Goal: Transaction & Acquisition: Purchase product/service

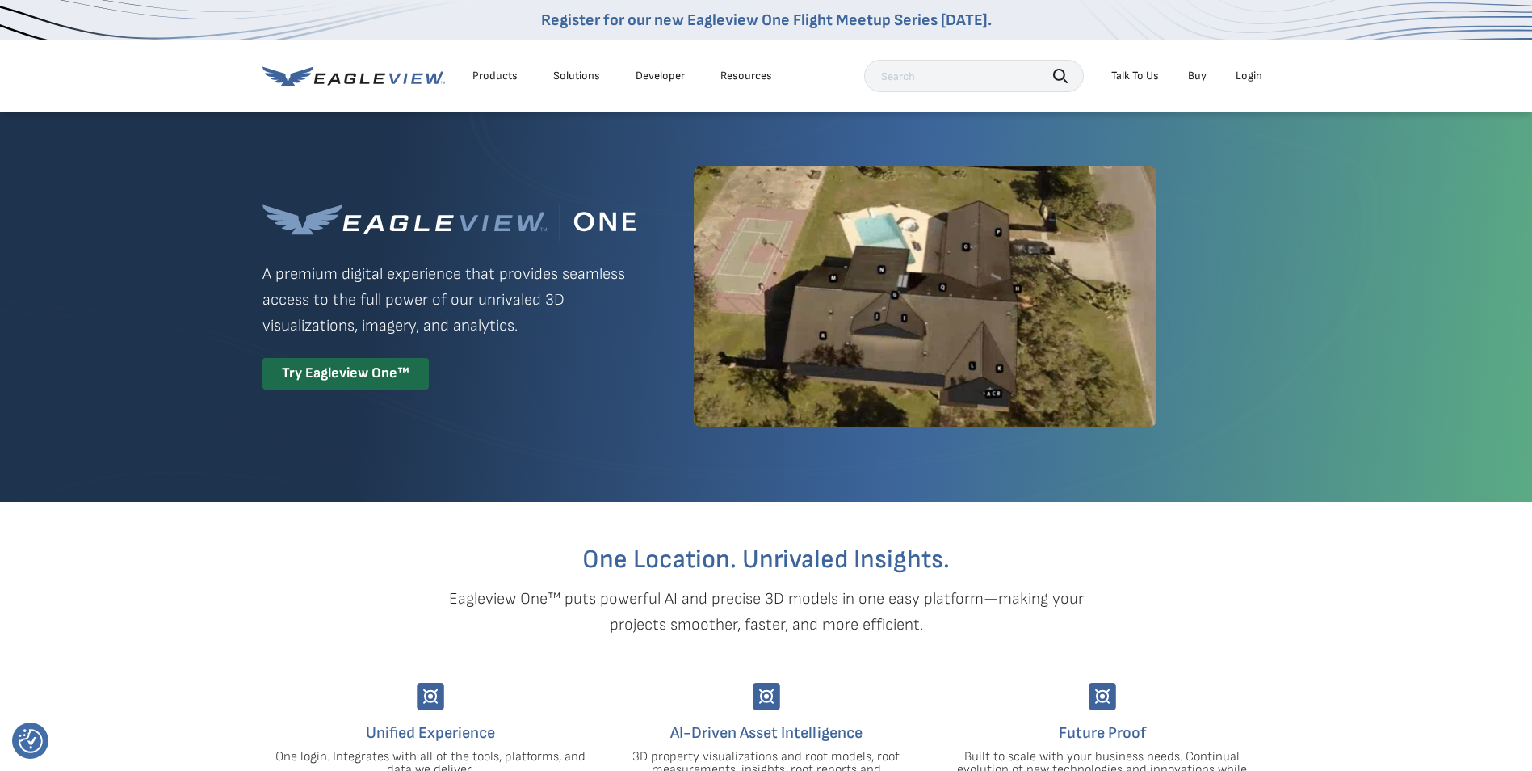
click at [1248, 73] on div "Login" at bounding box center [1249, 76] width 27 height 15
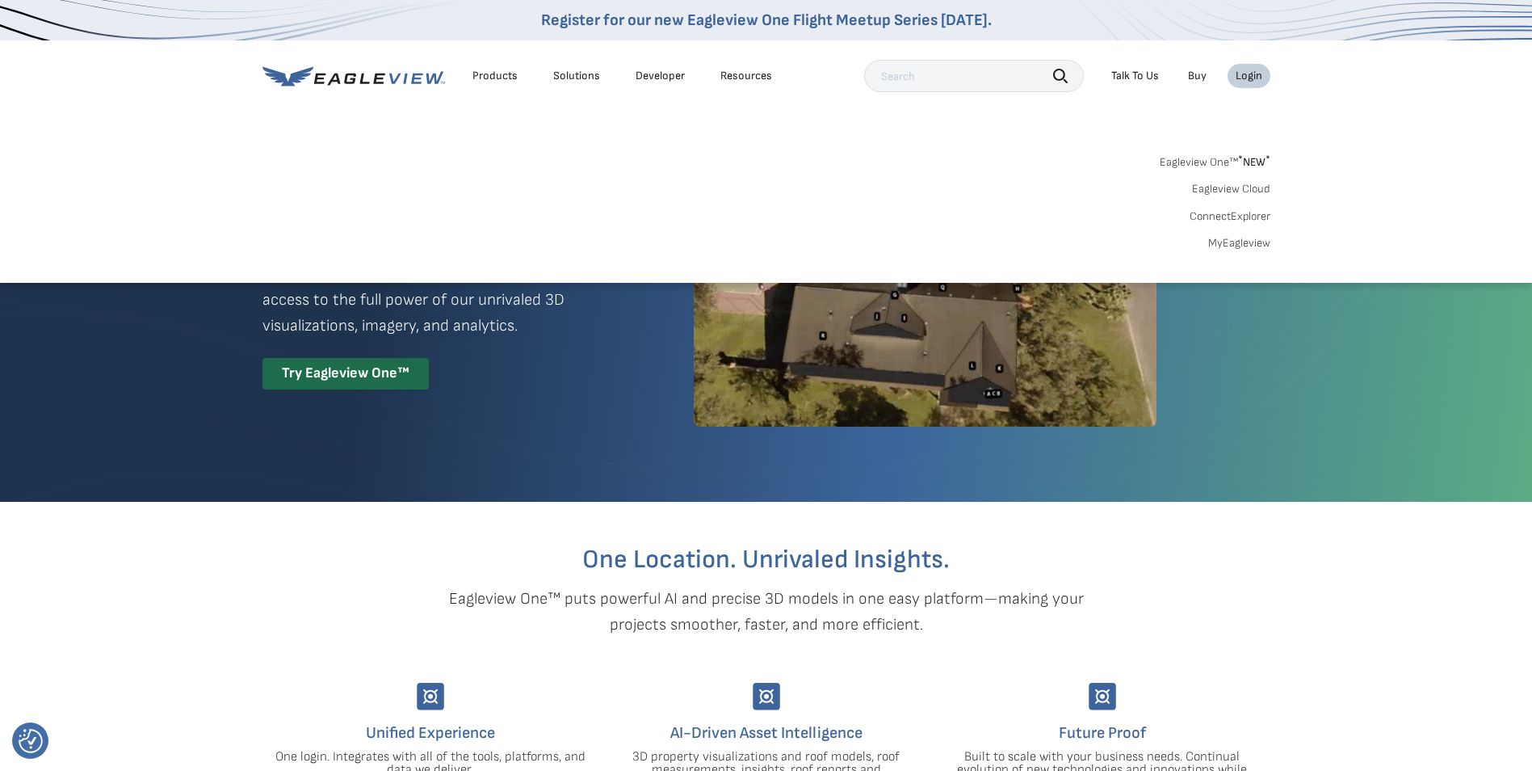
click at [1252, 246] on link "MyEagleview" at bounding box center [1239, 243] width 62 height 15
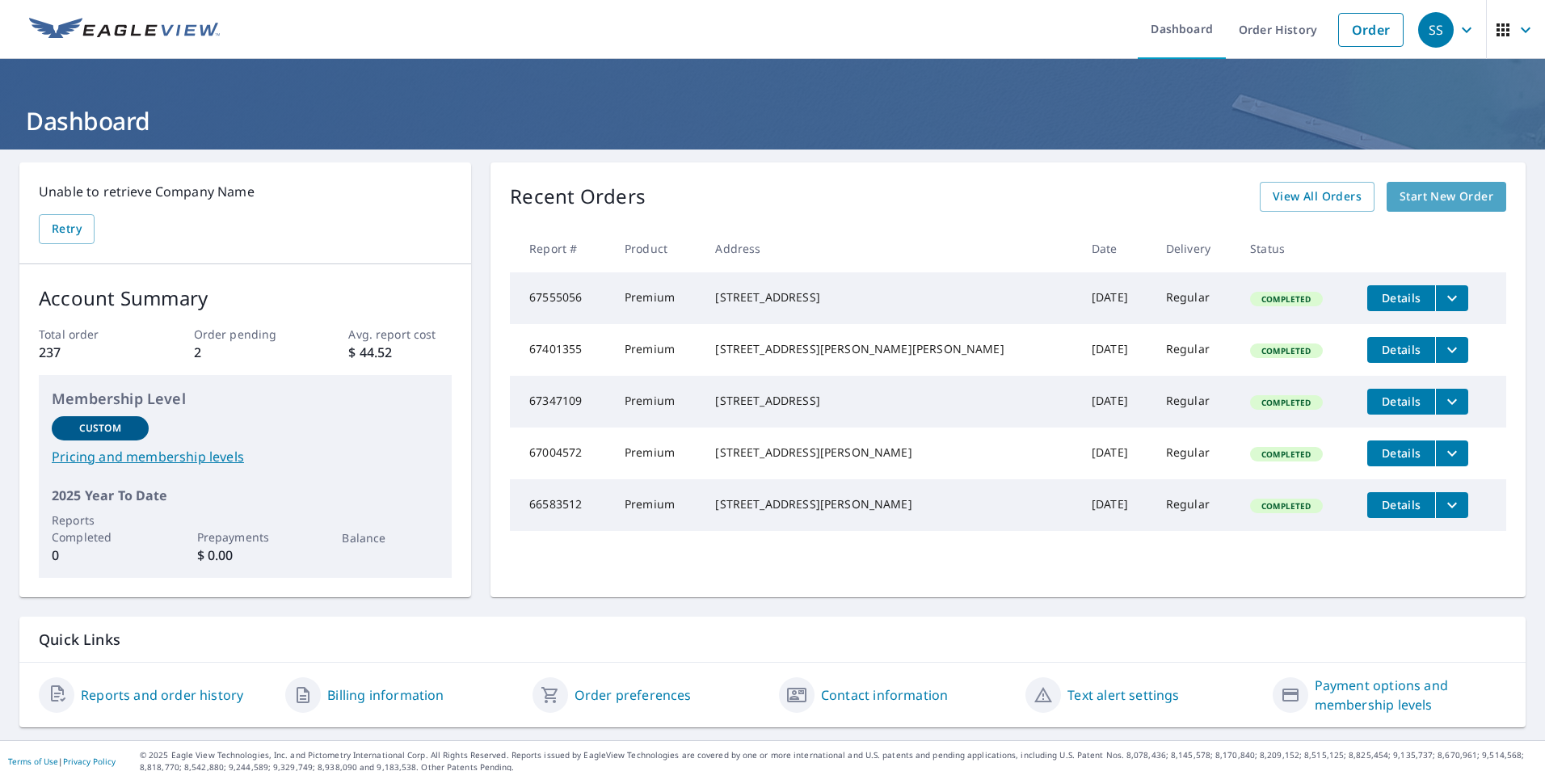
click at [1410, 195] on span "Start New Order" at bounding box center [1446, 197] width 94 height 20
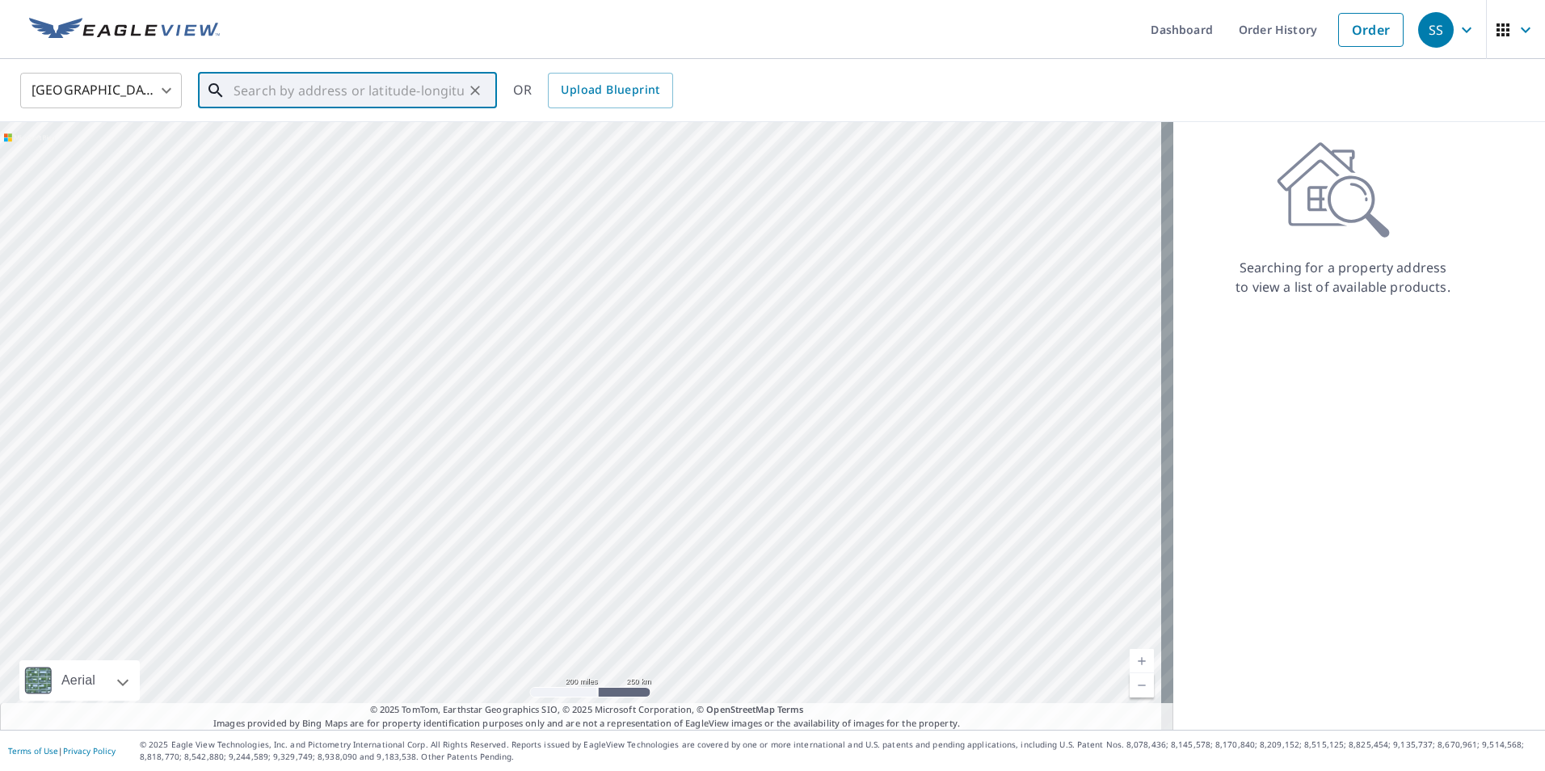
click at [254, 88] on input "text" at bounding box center [348, 90] width 230 height 45
click at [271, 138] on span "108 Middle Dr" at bounding box center [357, 137] width 254 height 19
type input "108 Middle Dr Loudonville, OH 44842"
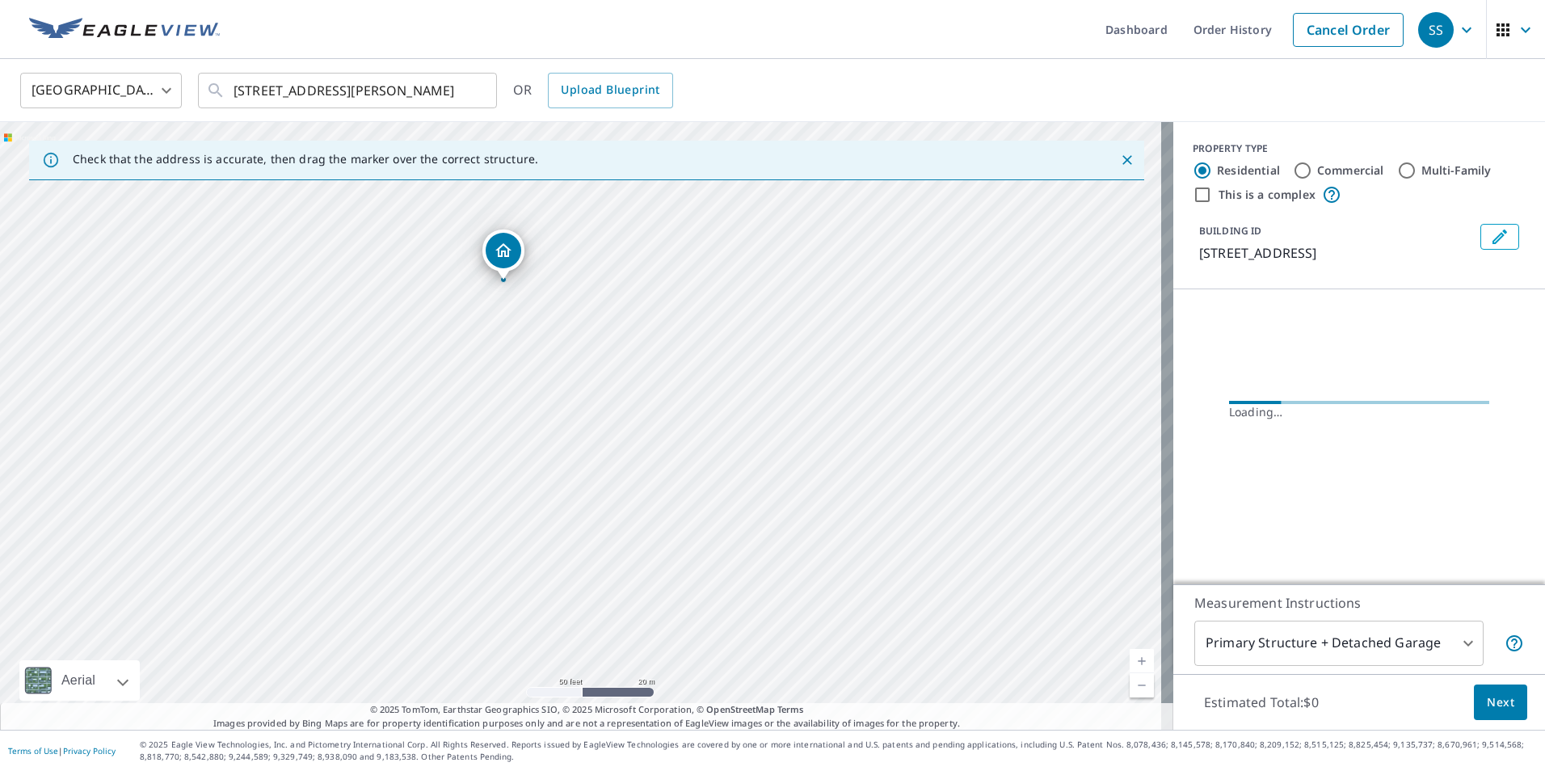
drag, startPoint x: 557, startPoint y: 401, endPoint x: 725, endPoint y: 465, distance: 179.0
click at [725, 465] on div "108 Middle Dr Loudonville, OH 44842" at bounding box center [586, 425] width 1173 height 607
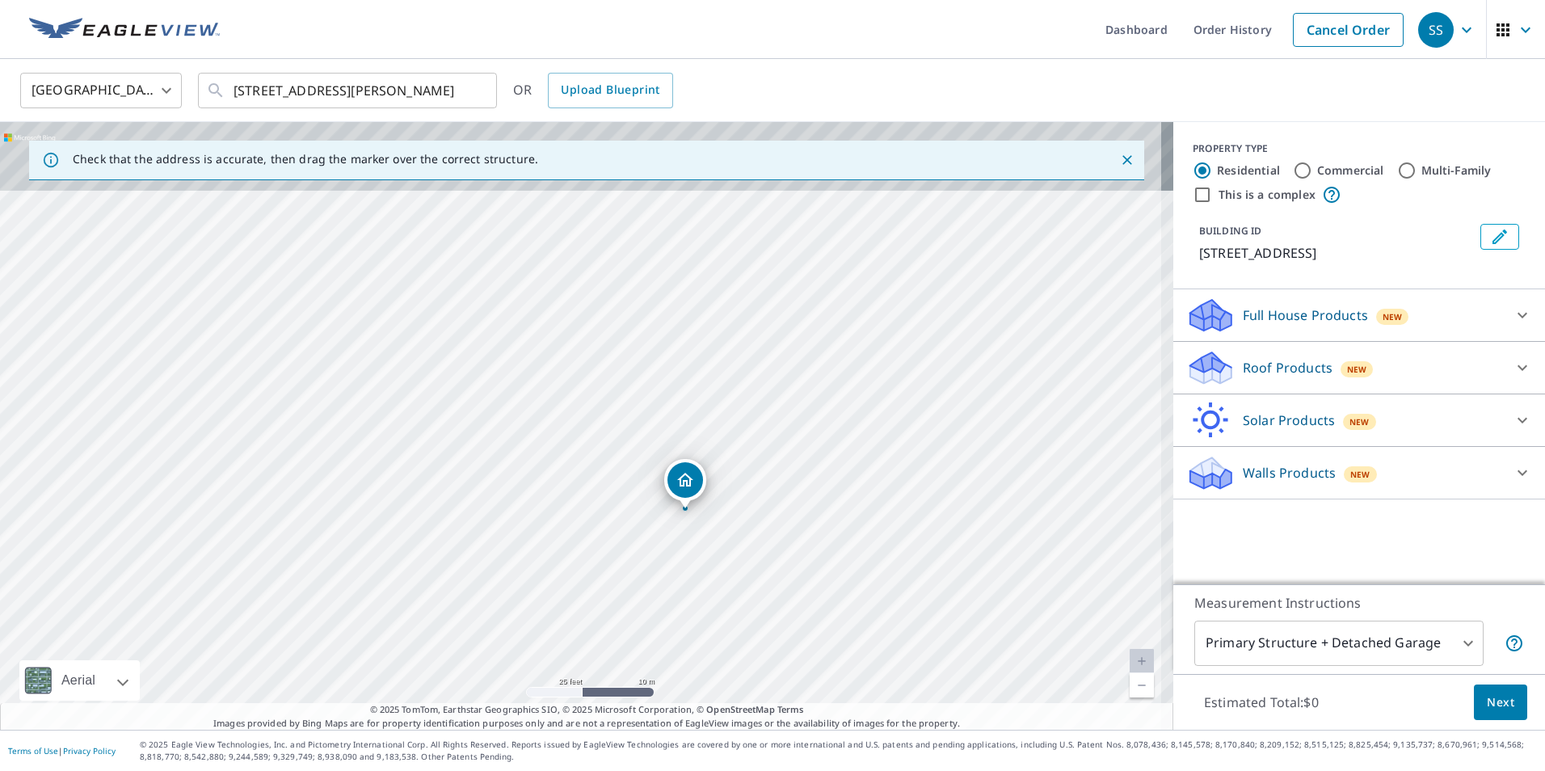
drag, startPoint x: 505, startPoint y: 302, endPoint x: 655, endPoint y: 434, distance: 199.8
click at [655, 434] on div "108 Middle Dr Loudonville, OH 44842" at bounding box center [586, 425] width 1173 height 607
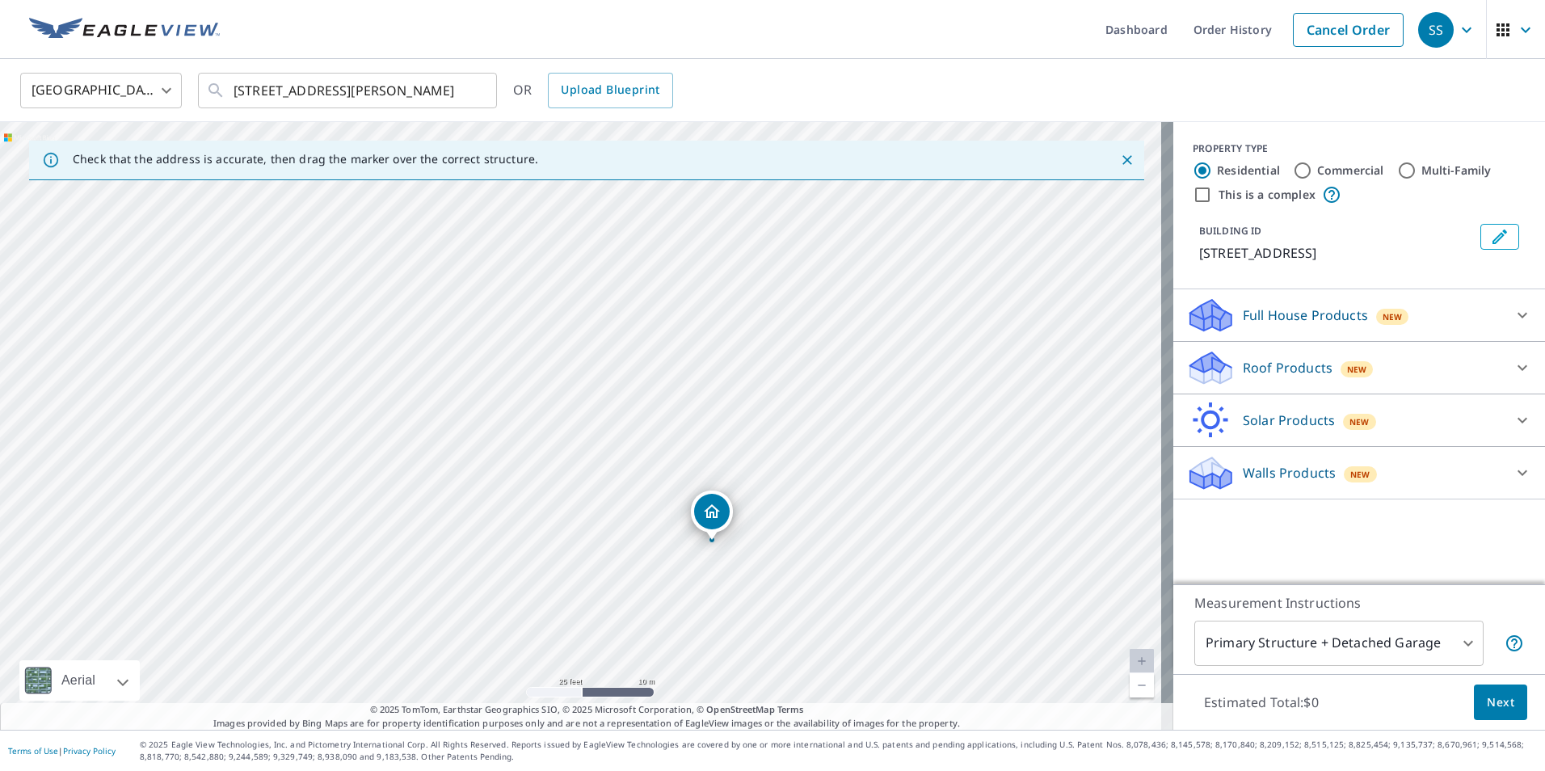
click at [1297, 317] on p "Full House Products" at bounding box center [1304, 314] width 125 height 19
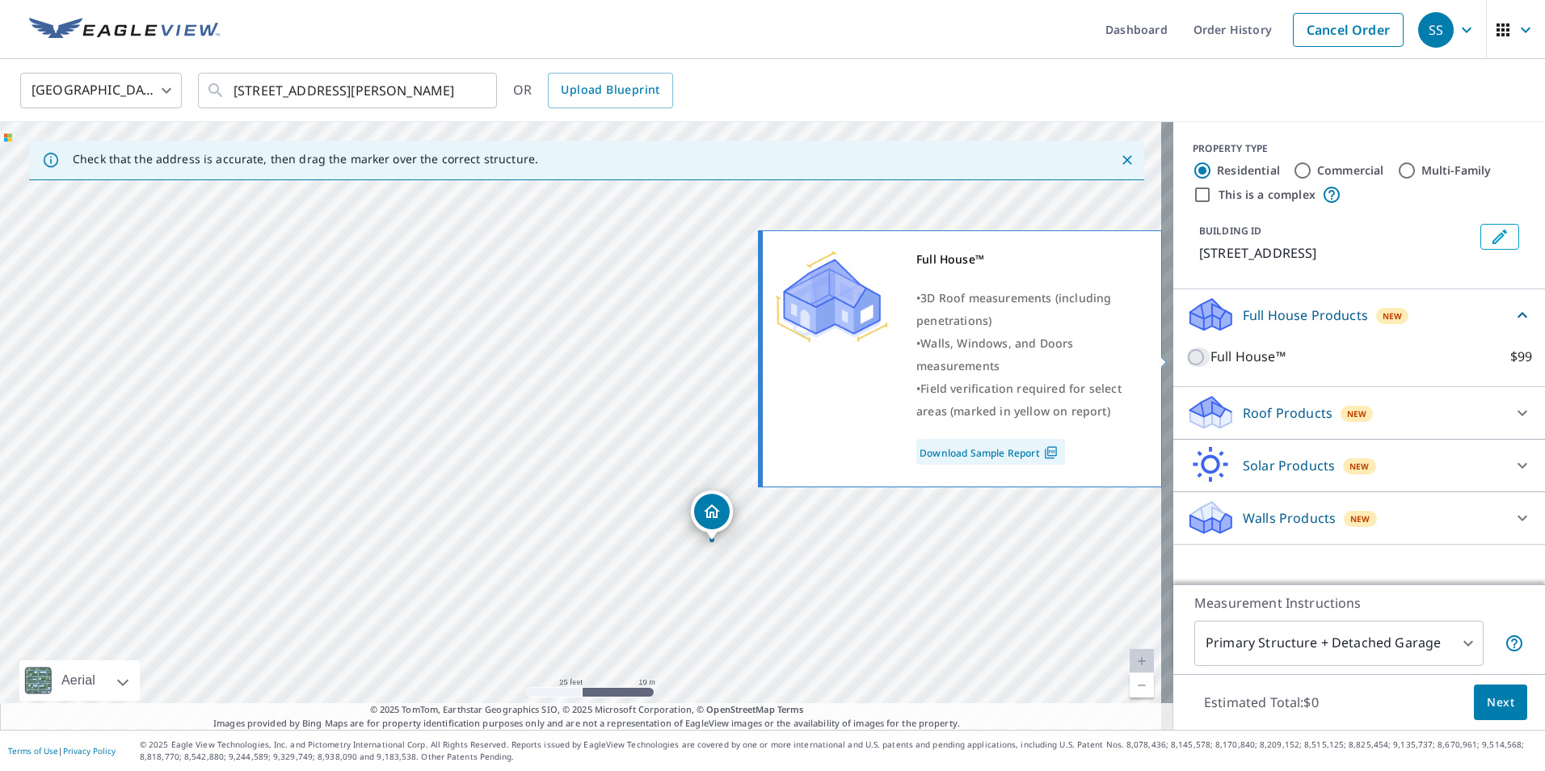
click at [1188, 357] on input "Full House™ $99" at bounding box center [1198, 356] width 24 height 19
checkbox input "true"
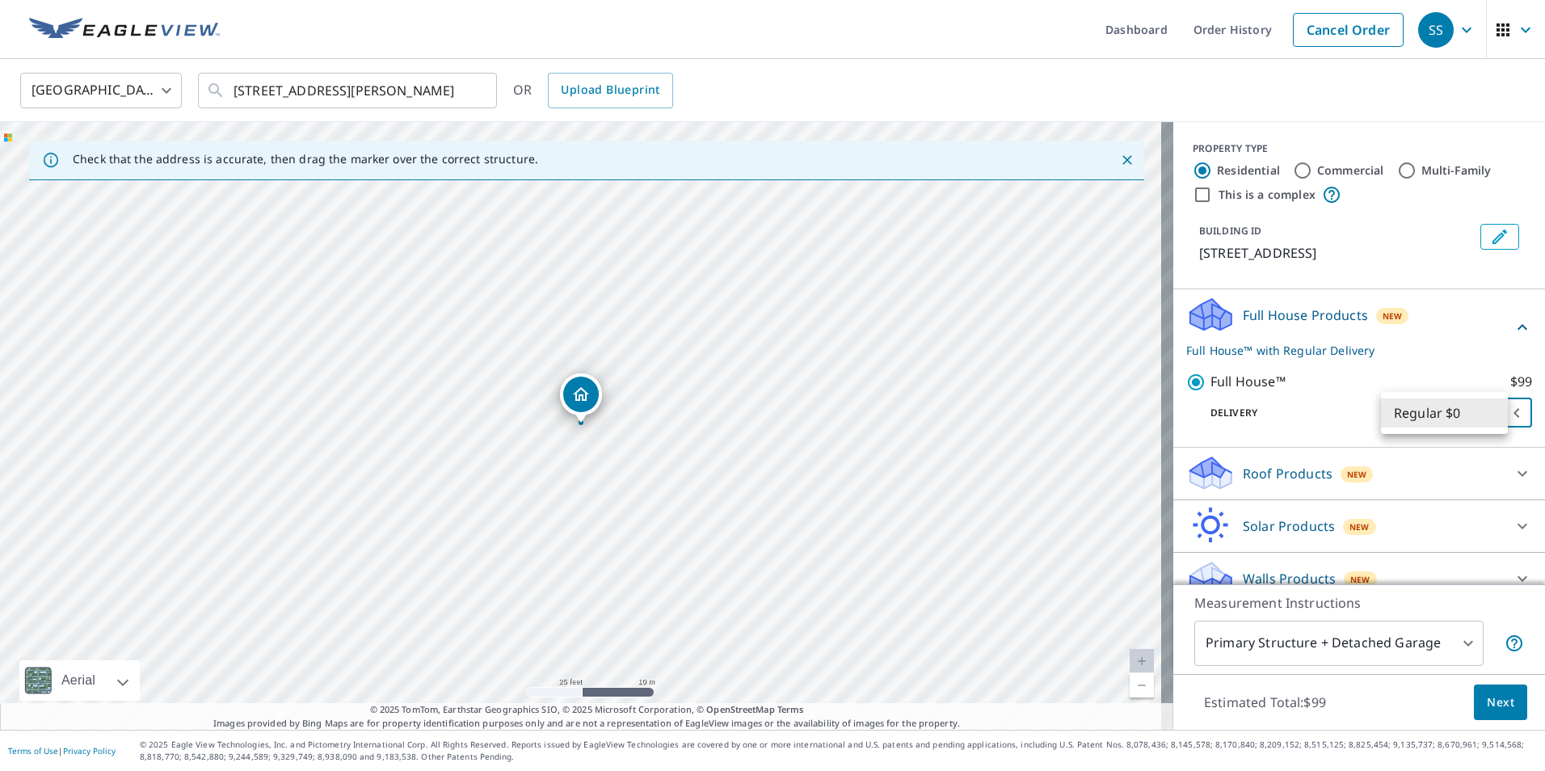
click at [1492, 413] on body "SS SS Dashboard Order History Cancel Order SS United States US ​ 108 Middle Dr …" at bounding box center [772, 385] width 1545 height 771
click at [1492, 413] on li "Regular $0" at bounding box center [1444, 412] width 127 height 29
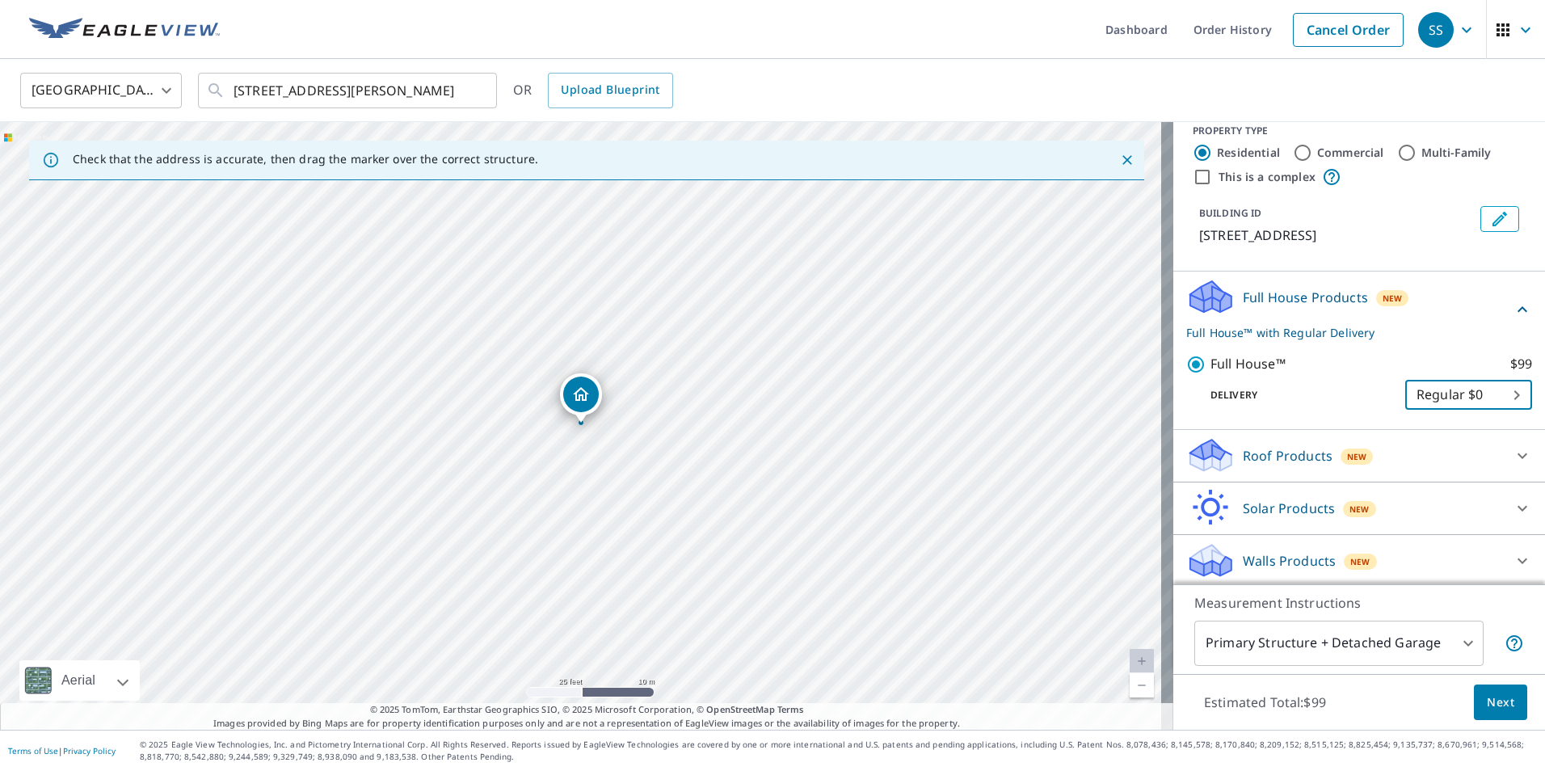
scroll to position [21, 0]
click at [1510, 706] on button "Next" at bounding box center [1499, 702] width 53 height 36
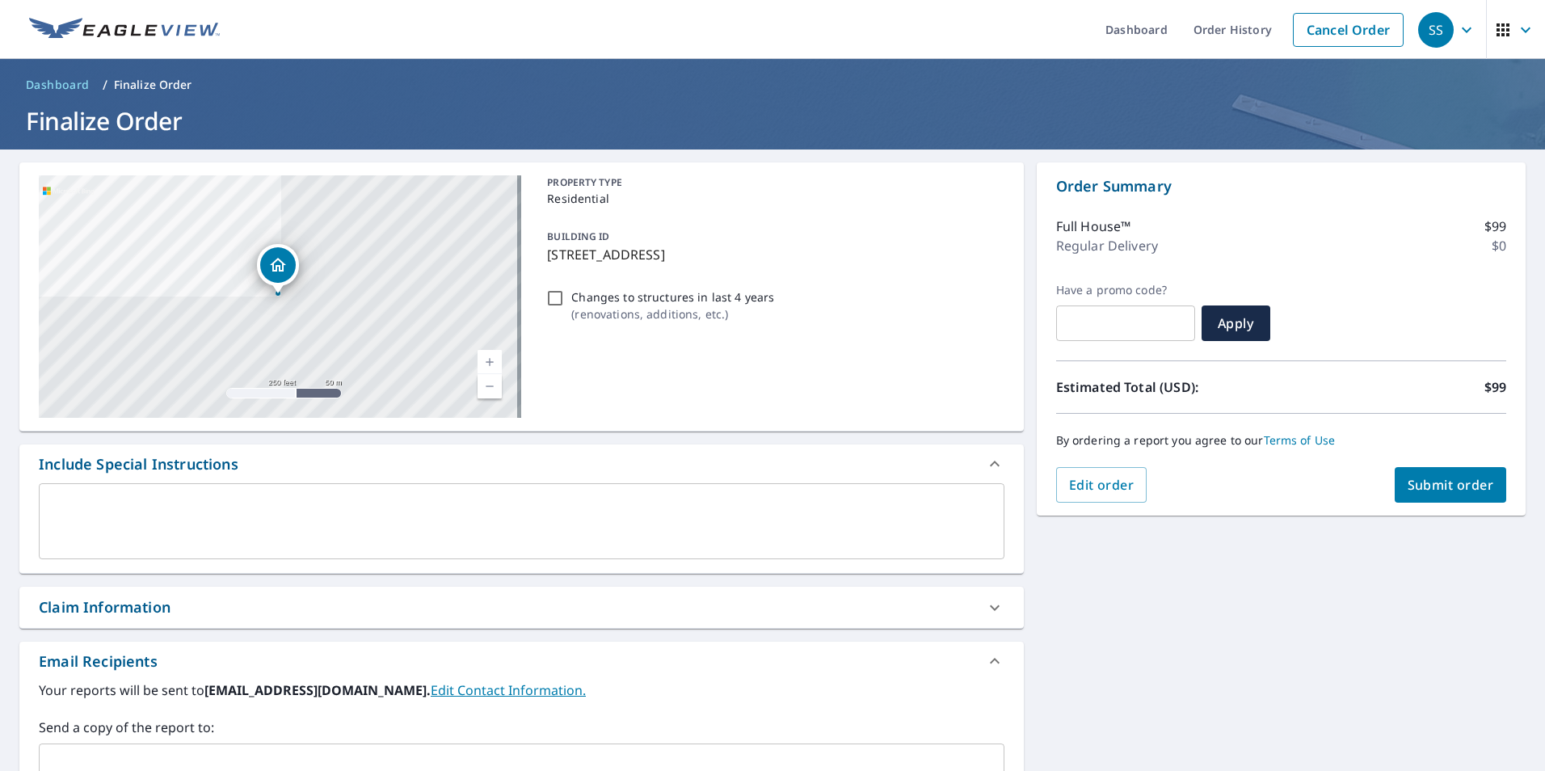
scroll to position [242, 0]
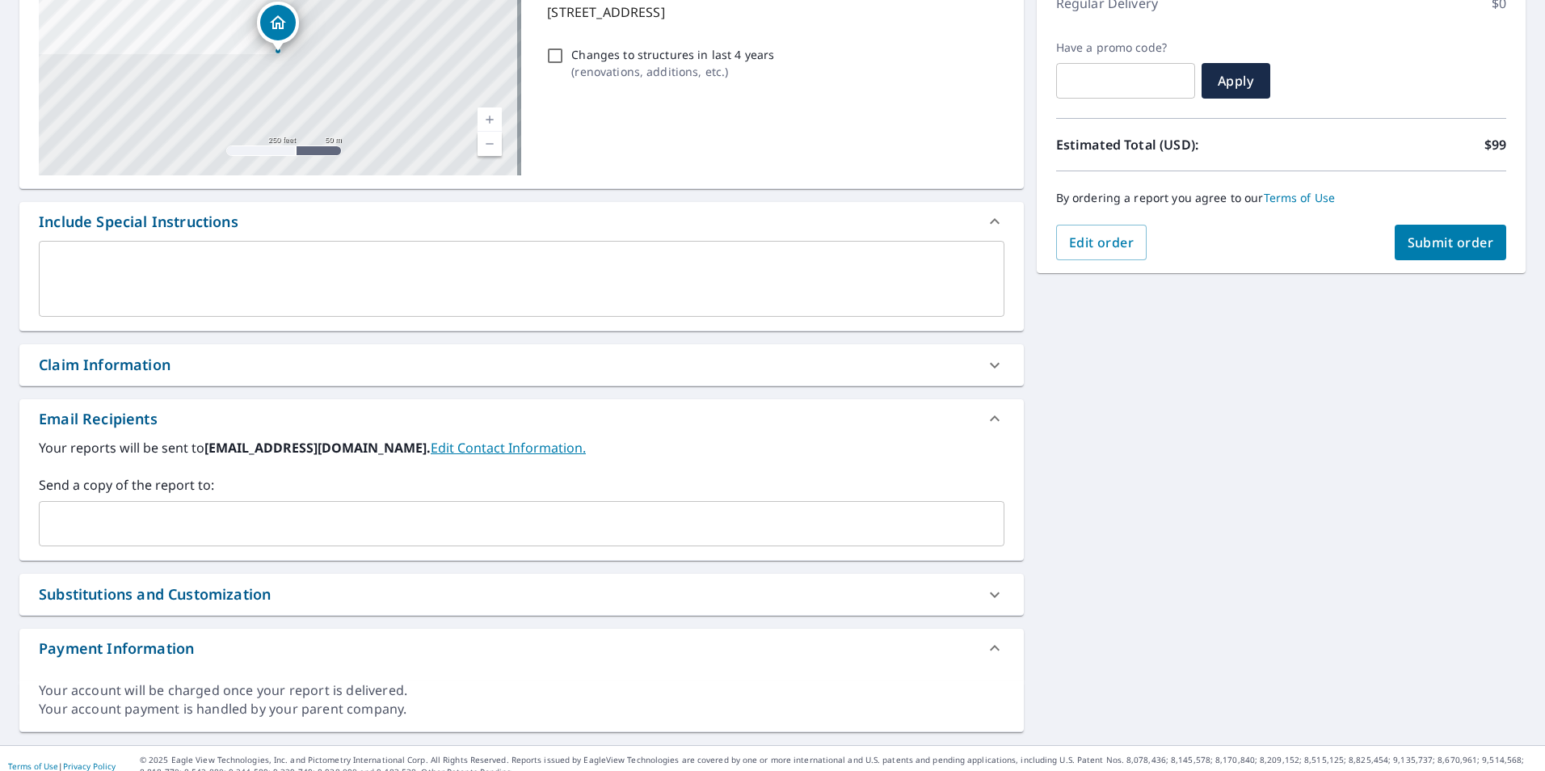
click at [194, 509] on input "text" at bounding box center [509, 523] width 927 height 31
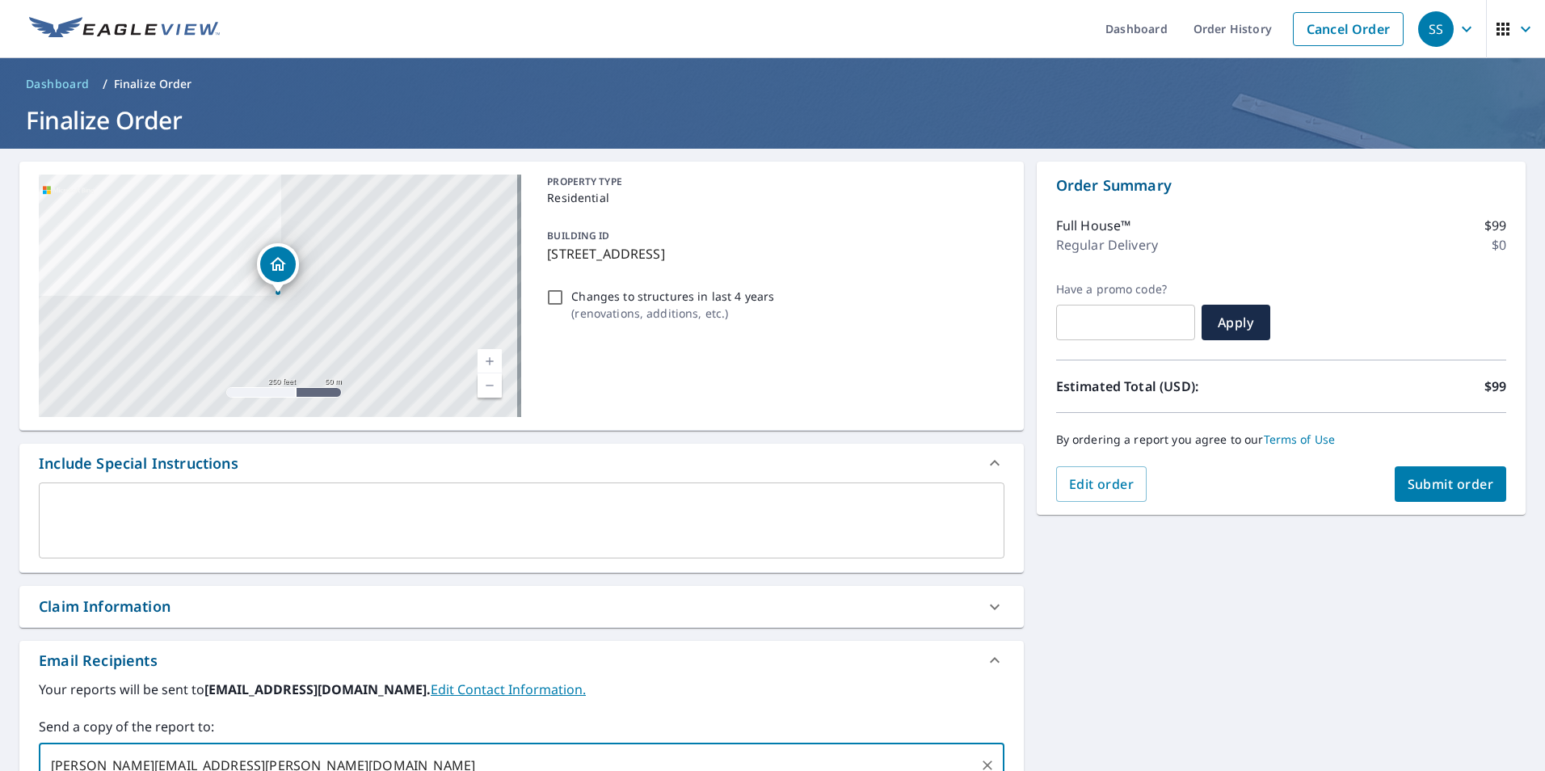
scroll to position [0, 0]
type input "jerry.adkins@abcsupply.com"
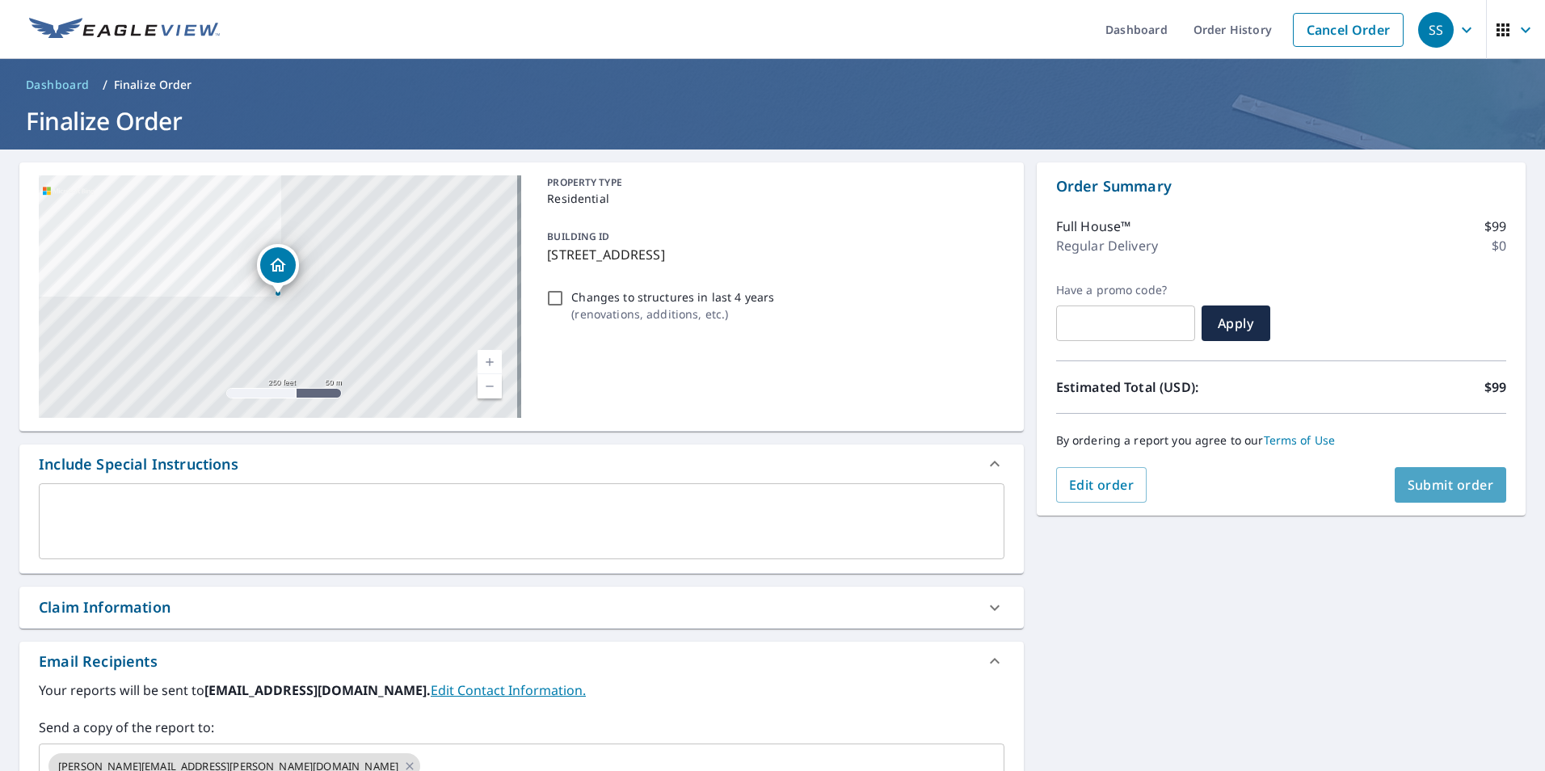
click at [1439, 496] on button "Submit order" at bounding box center [1450, 485] width 112 height 36
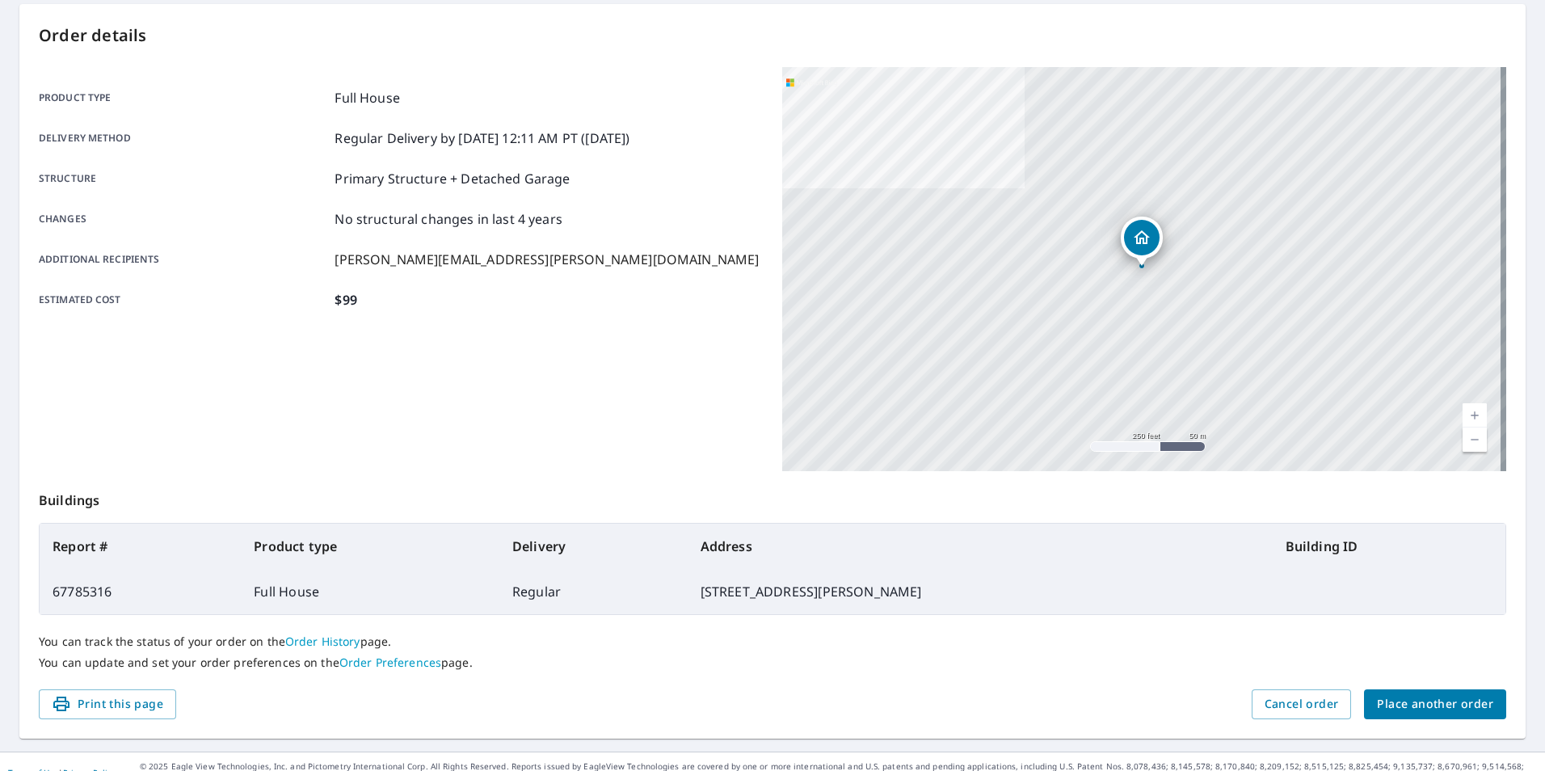
scroll to position [180, 0]
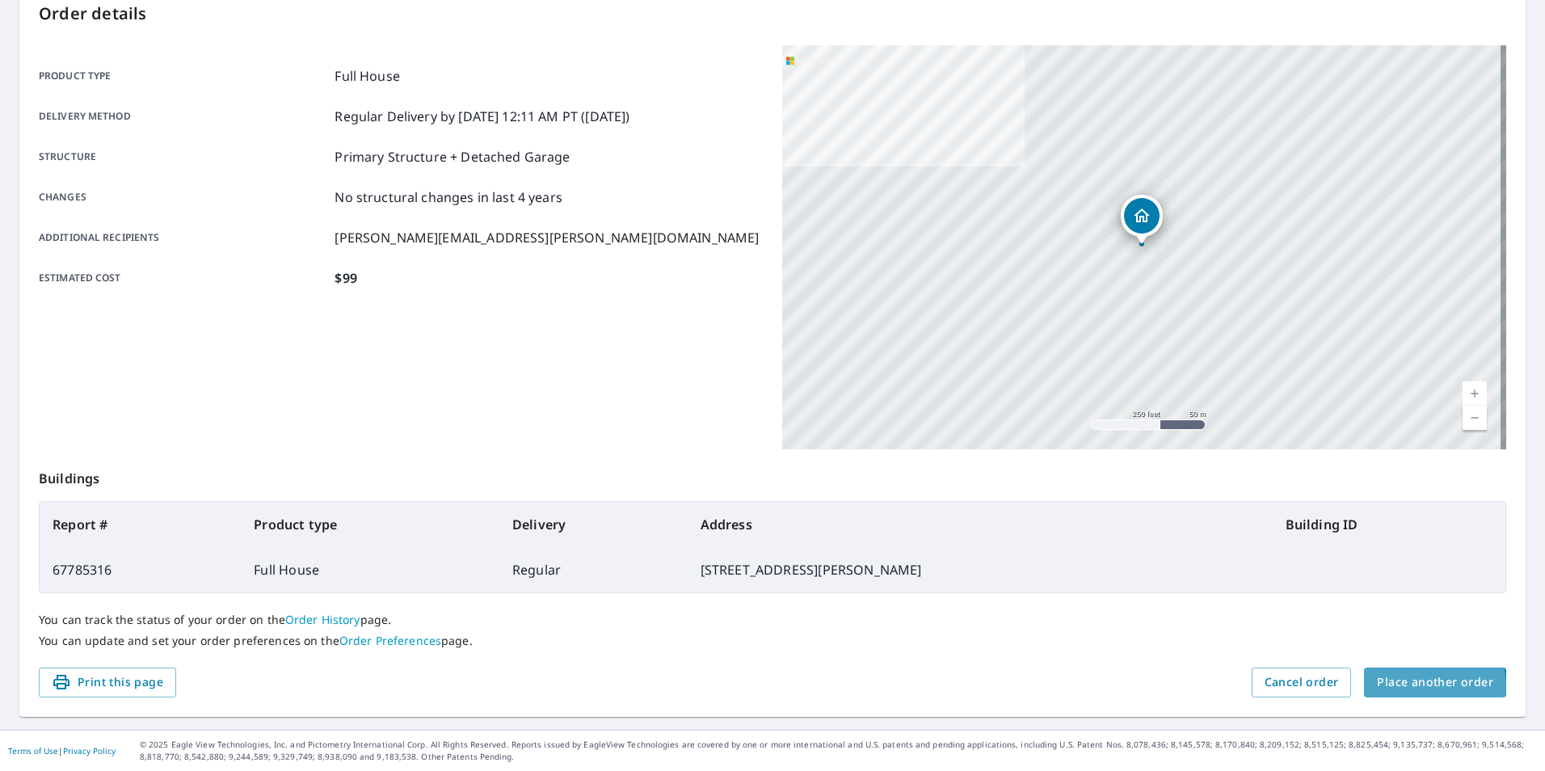
click at [1406, 687] on span "Place another order" at bounding box center [1434, 682] width 116 height 20
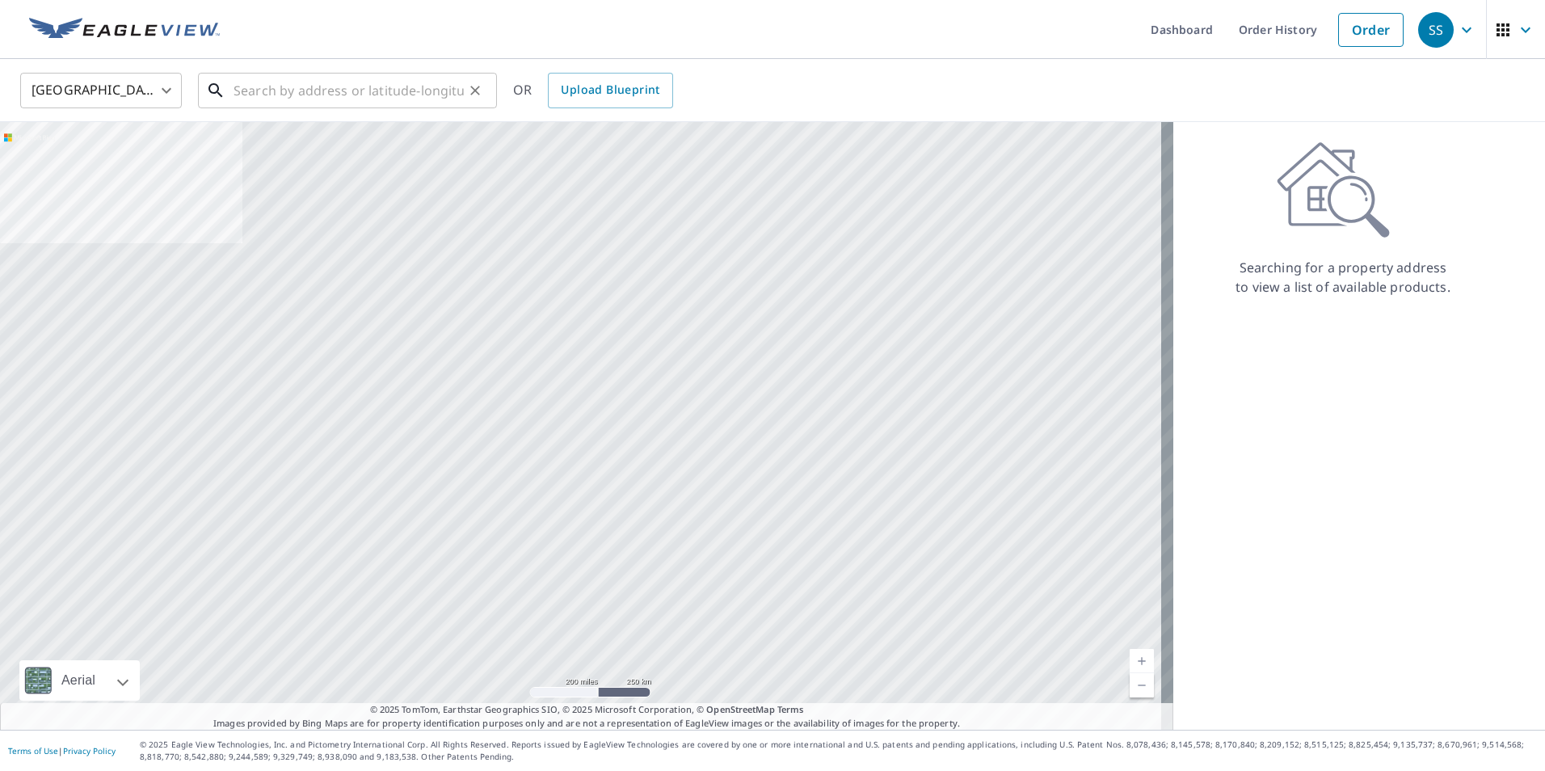
click at [382, 92] on input "text" at bounding box center [348, 90] width 230 height 45
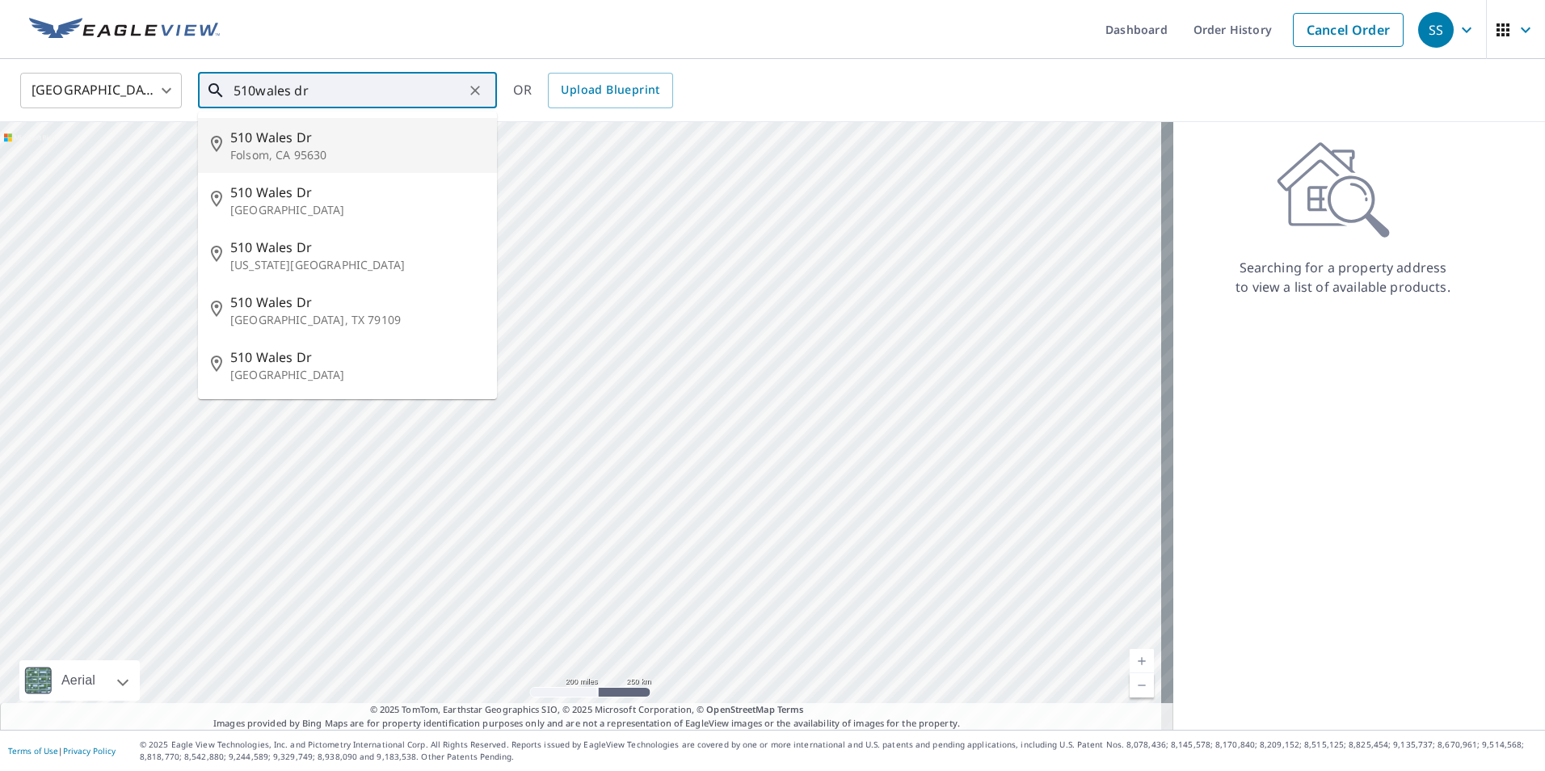
click at [252, 86] on input "510wales dr" at bounding box center [348, 90] width 230 height 45
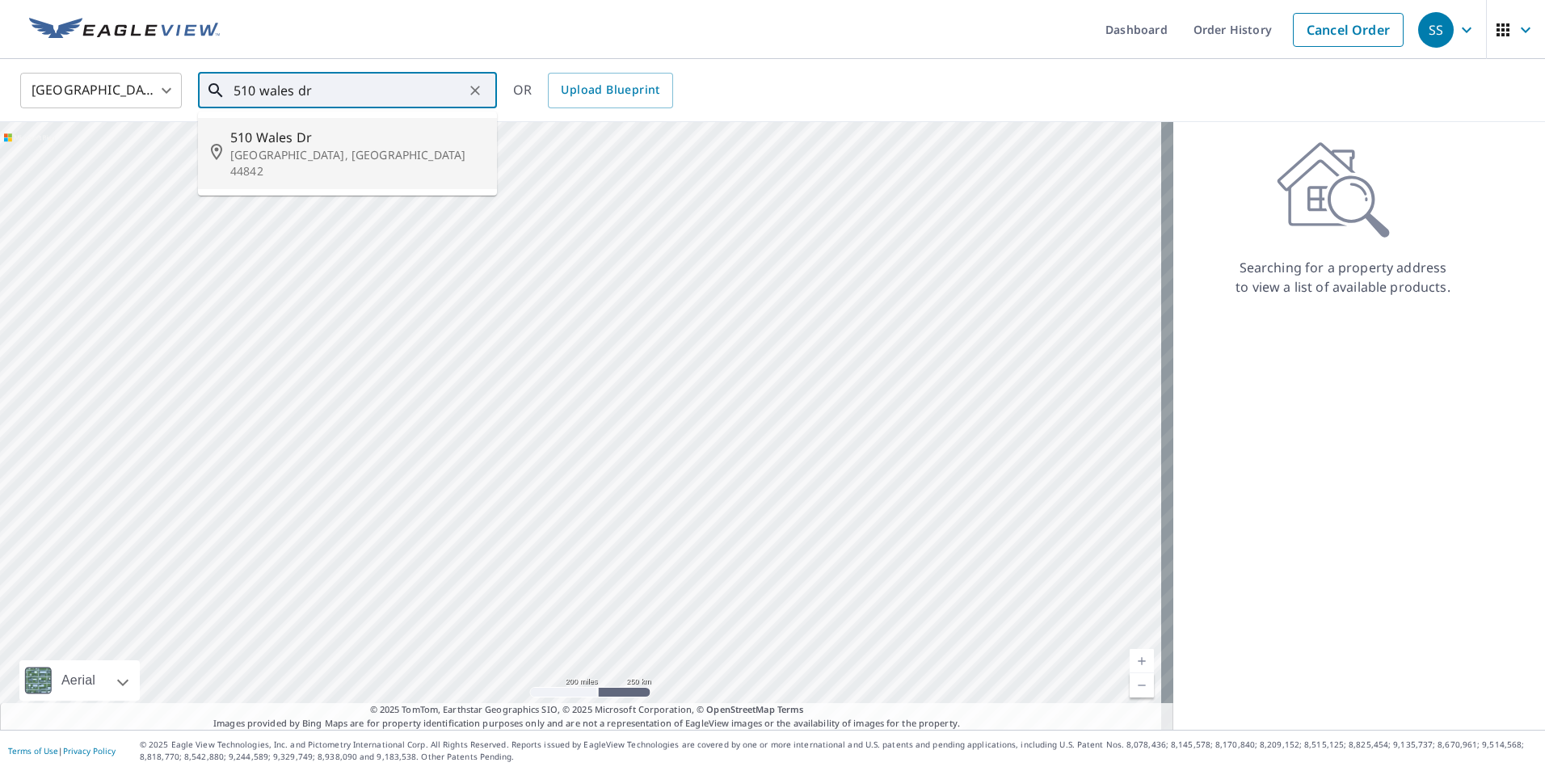
click at [279, 144] on span "510 Wales Dr" at bounding box center [357, 137] width 254 height 19
type input "510 Wales Dr Loudonville, OH 44842"
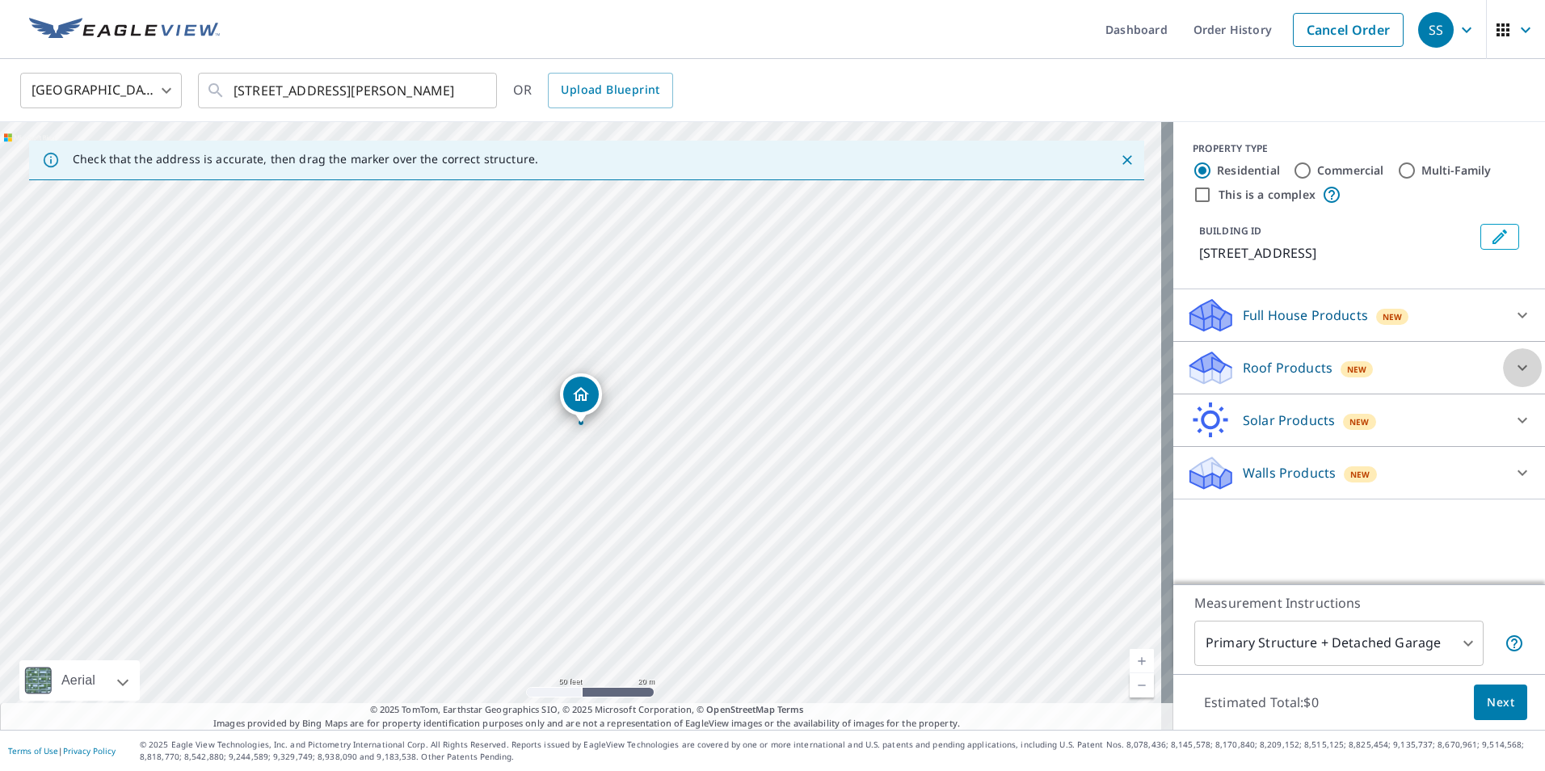
click at [1512, 361] on icon at bounding box center [1521, 367] width 19 height 19
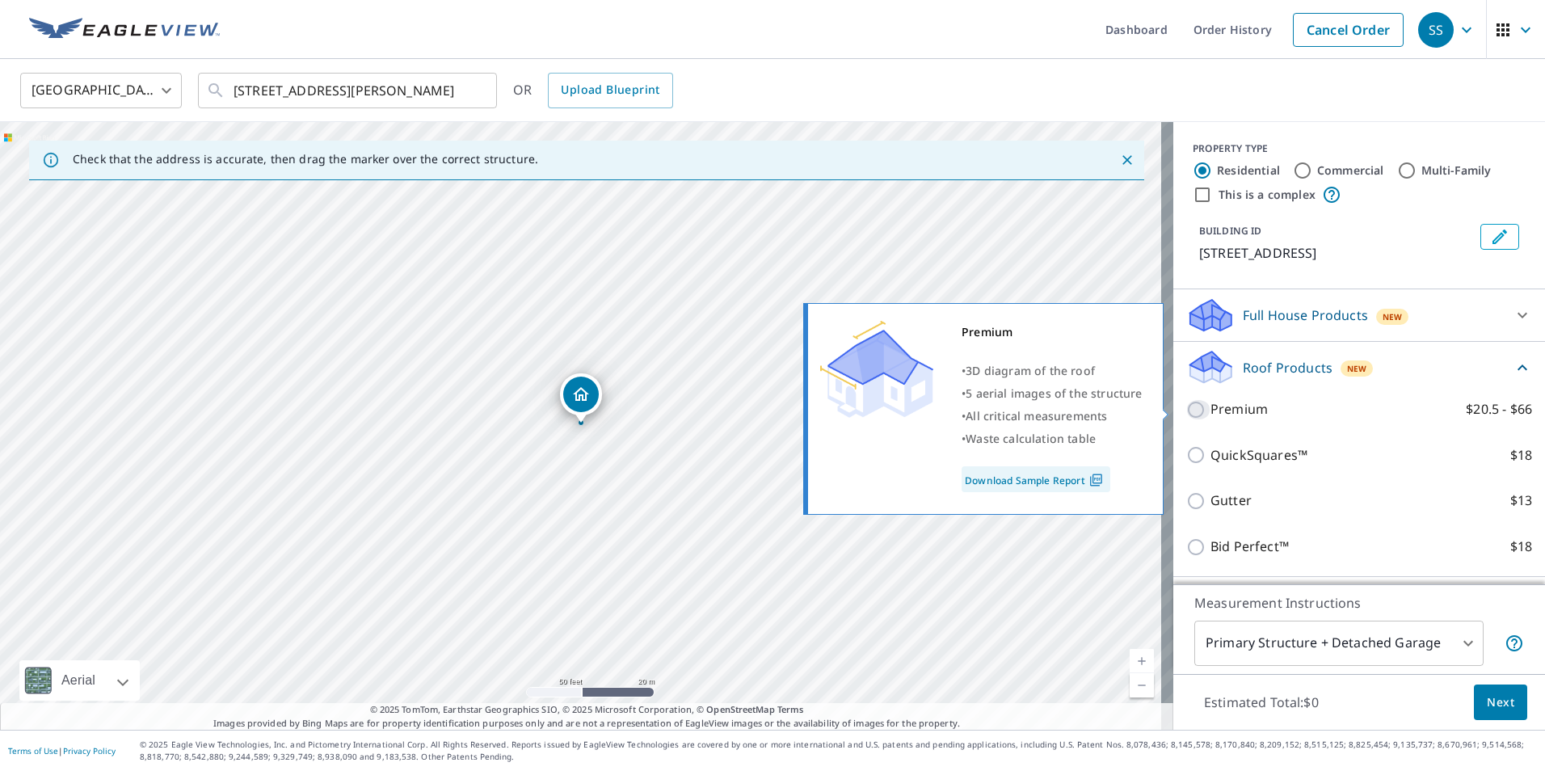
click at [1186, 414] on input "Premium $20.5 - $66" at bounding box center [1198, 409] width 24 height 19
checkbox input "true"
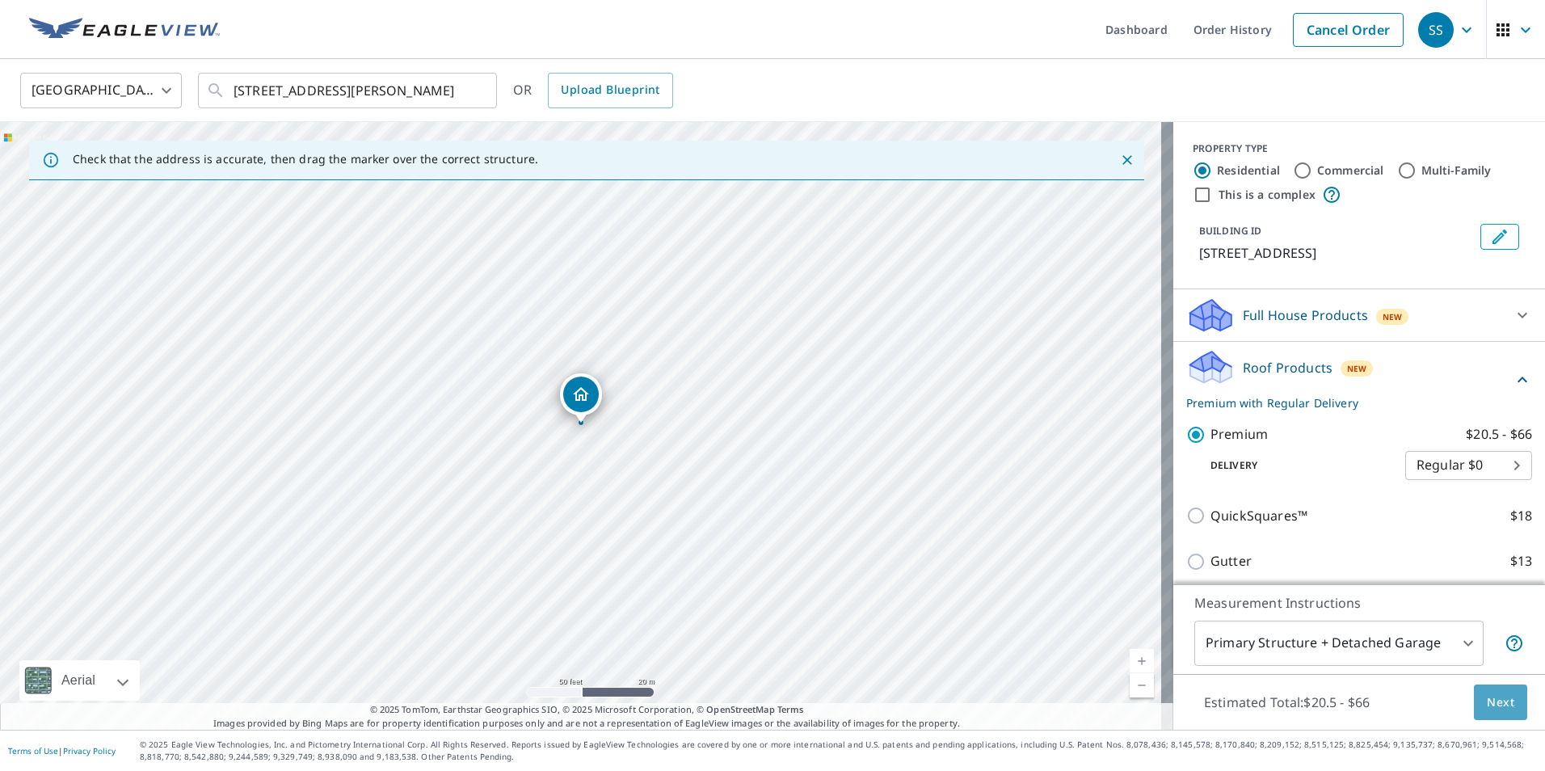
click at [1493, 707] on span "Next" at bounding box center [1499, 702] width 27 height 20
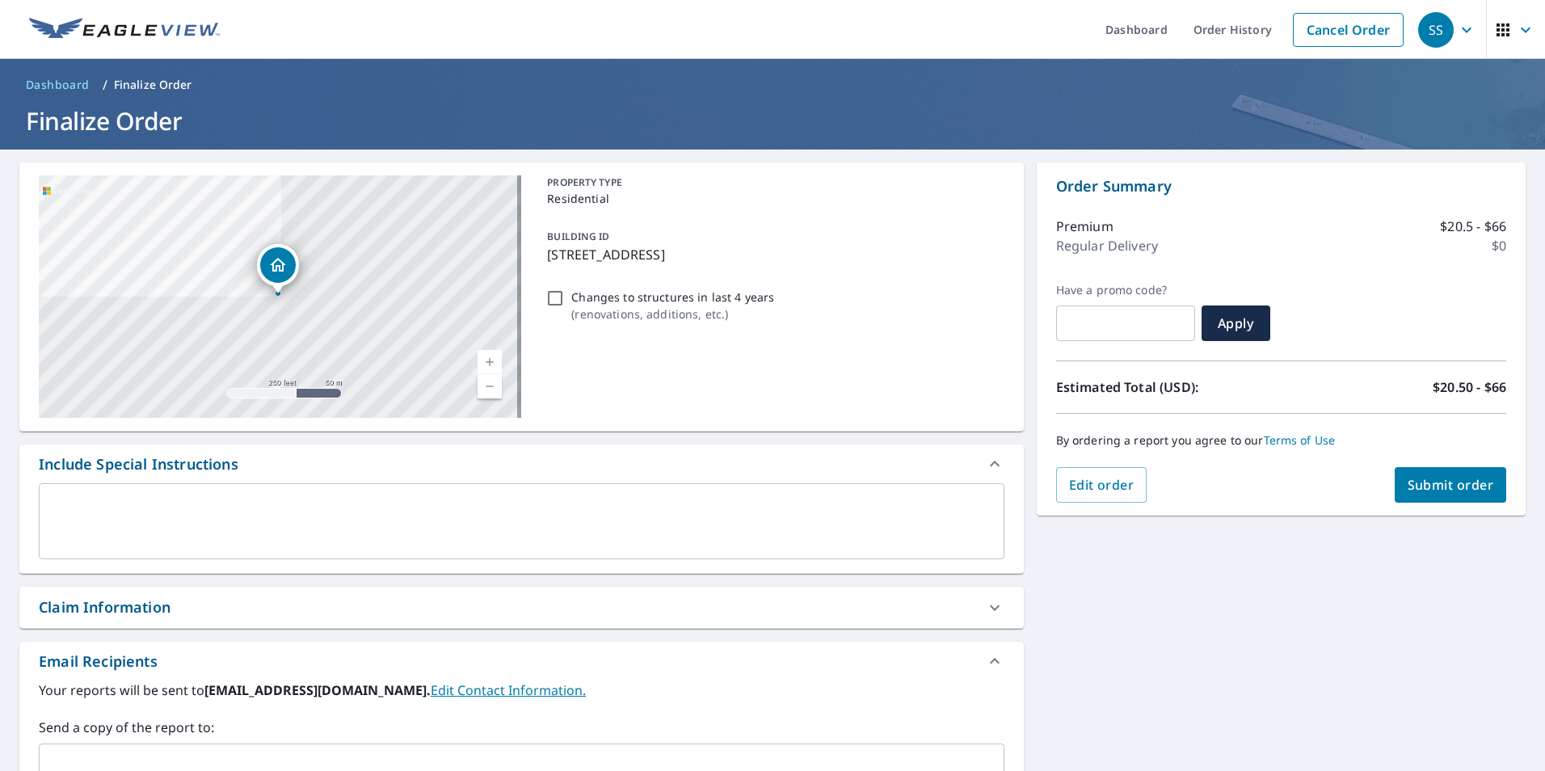
scroll to position [242, 0]
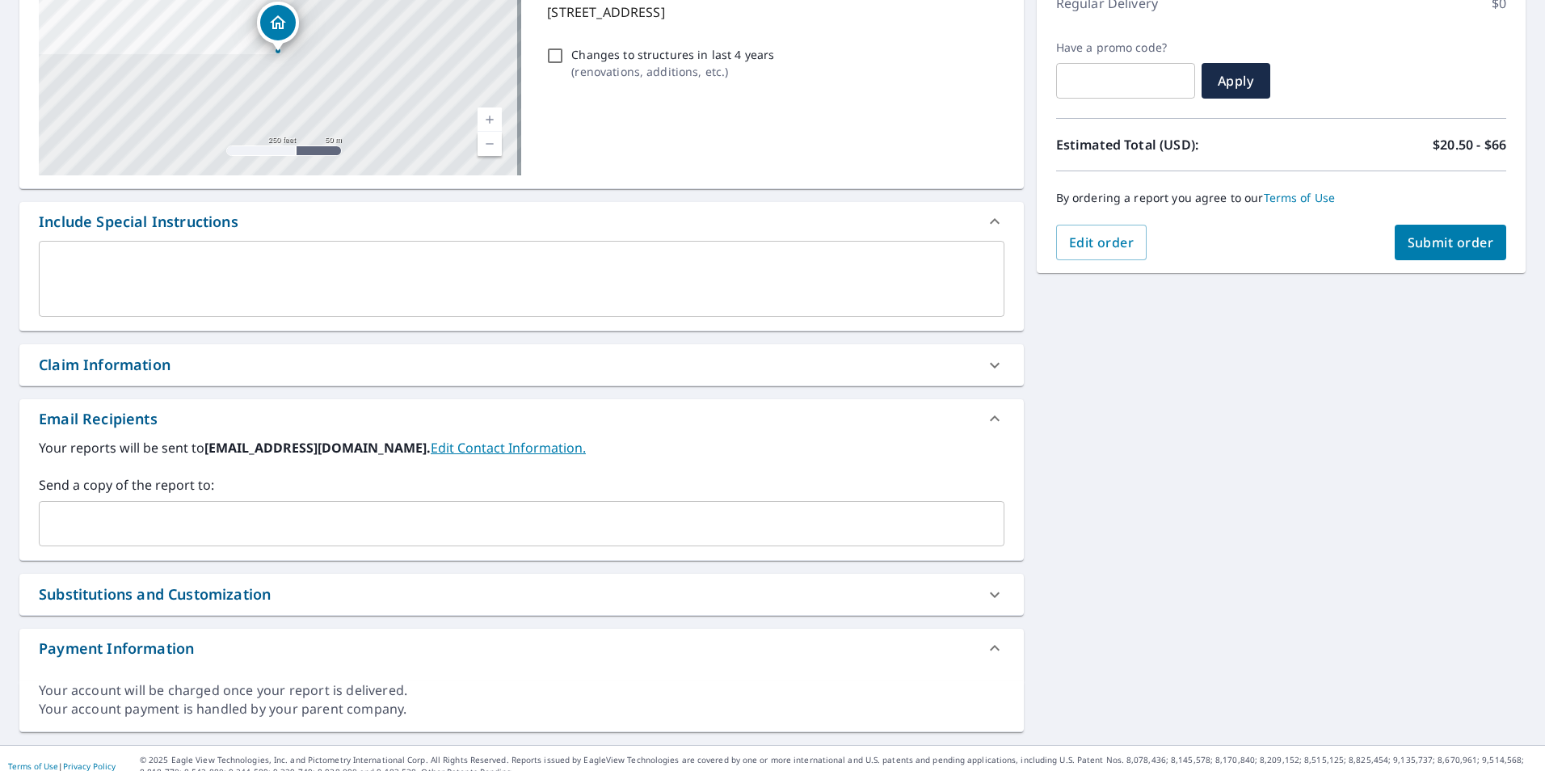
click at [423, 514] on input "text" at bounding box center [509, 523] width 927 height 31
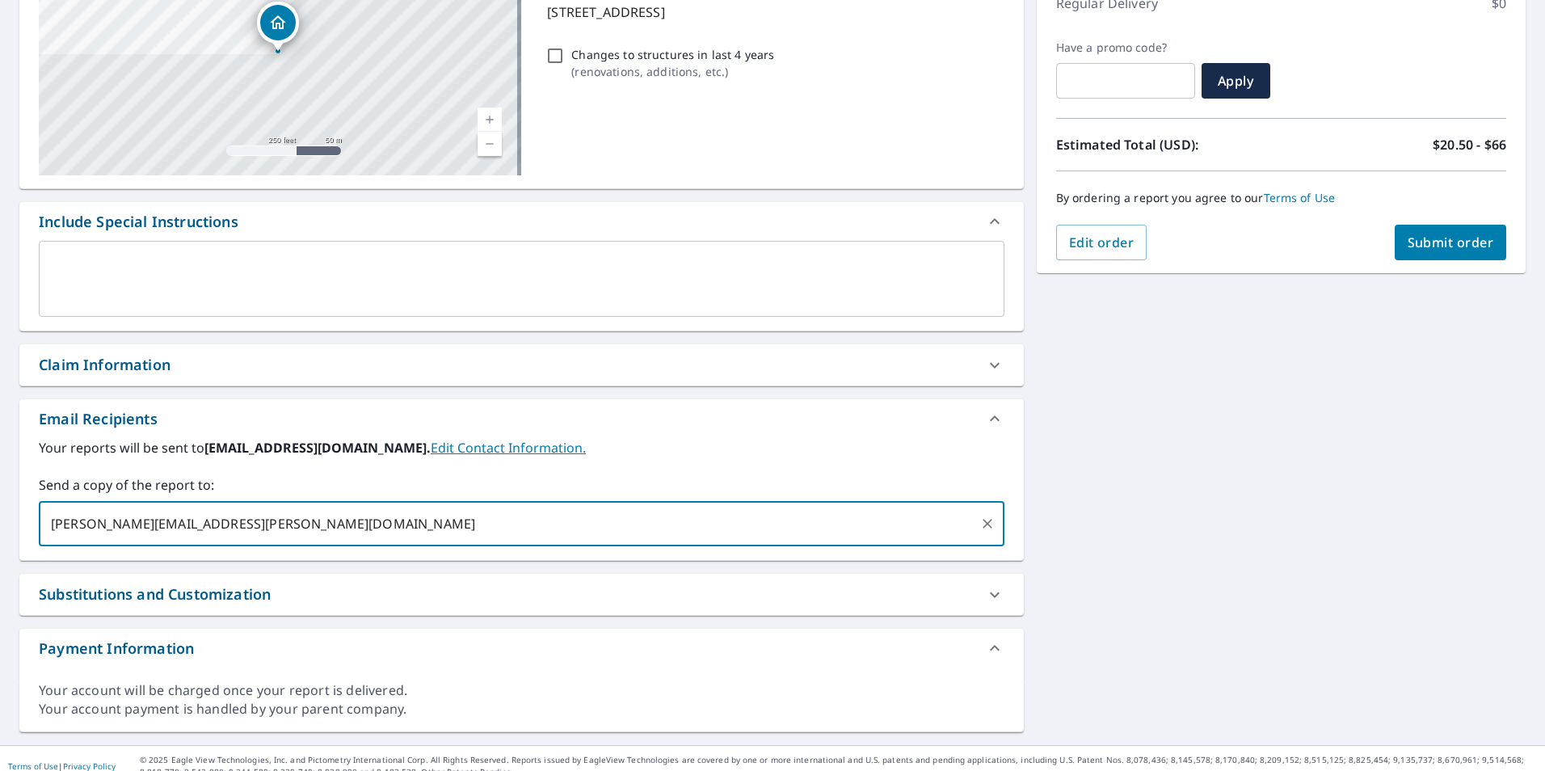
type input "jerry.adkins@abcsupply.com"
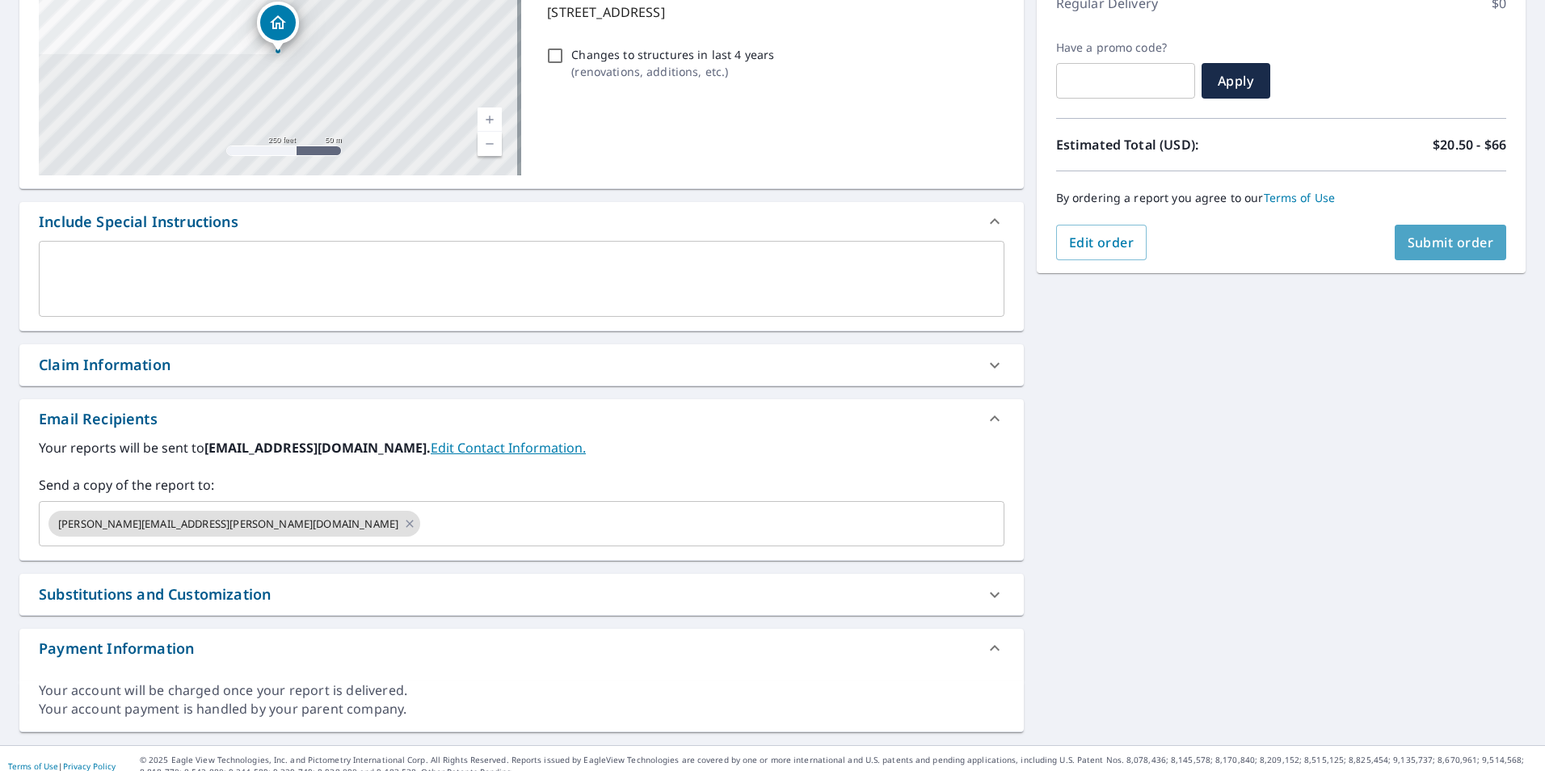
click at [1457, 245] on span "Submit order" at bounding box center [1450, 242] width 86 height 18
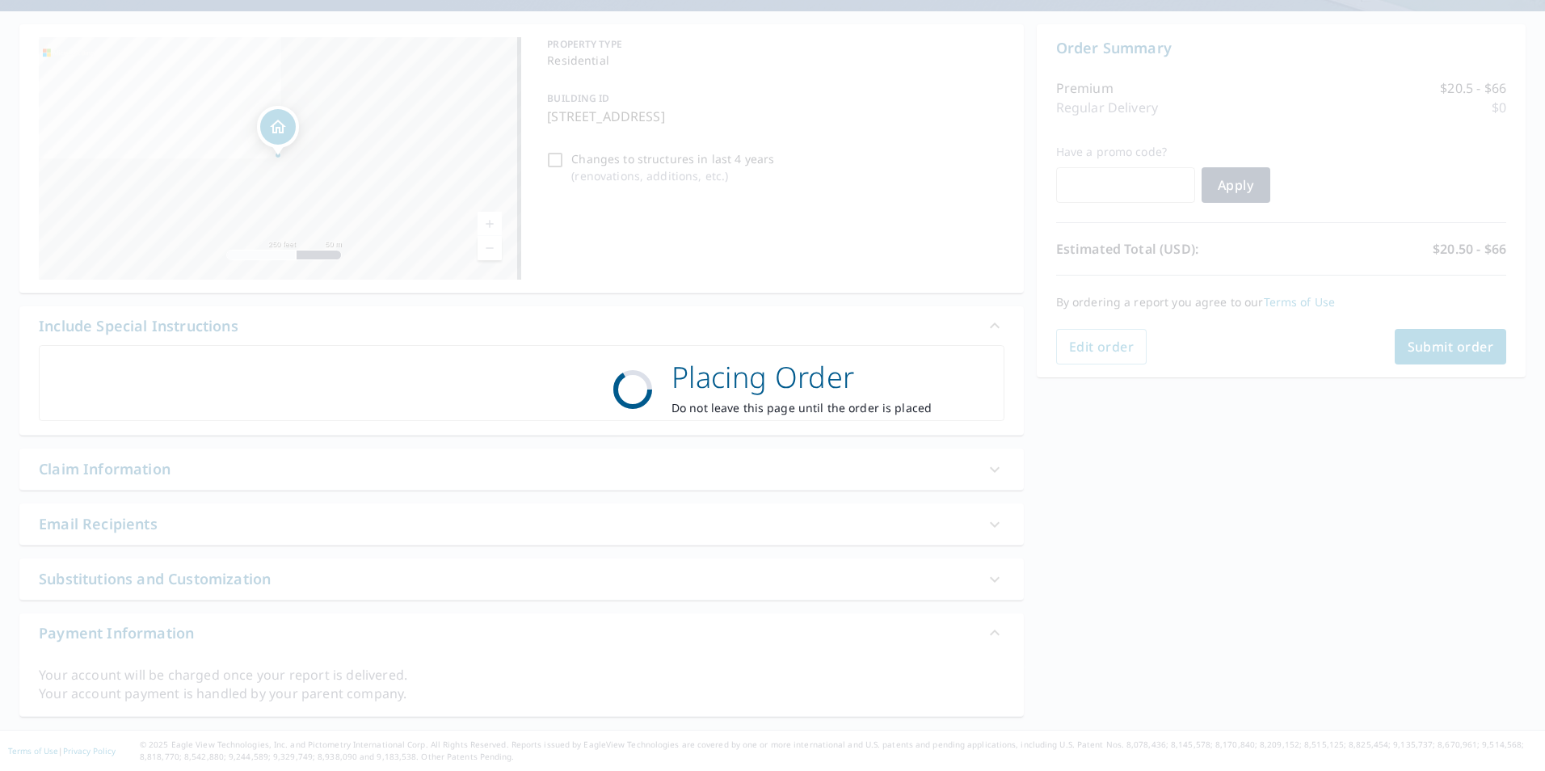
scroll to position [138, 0]
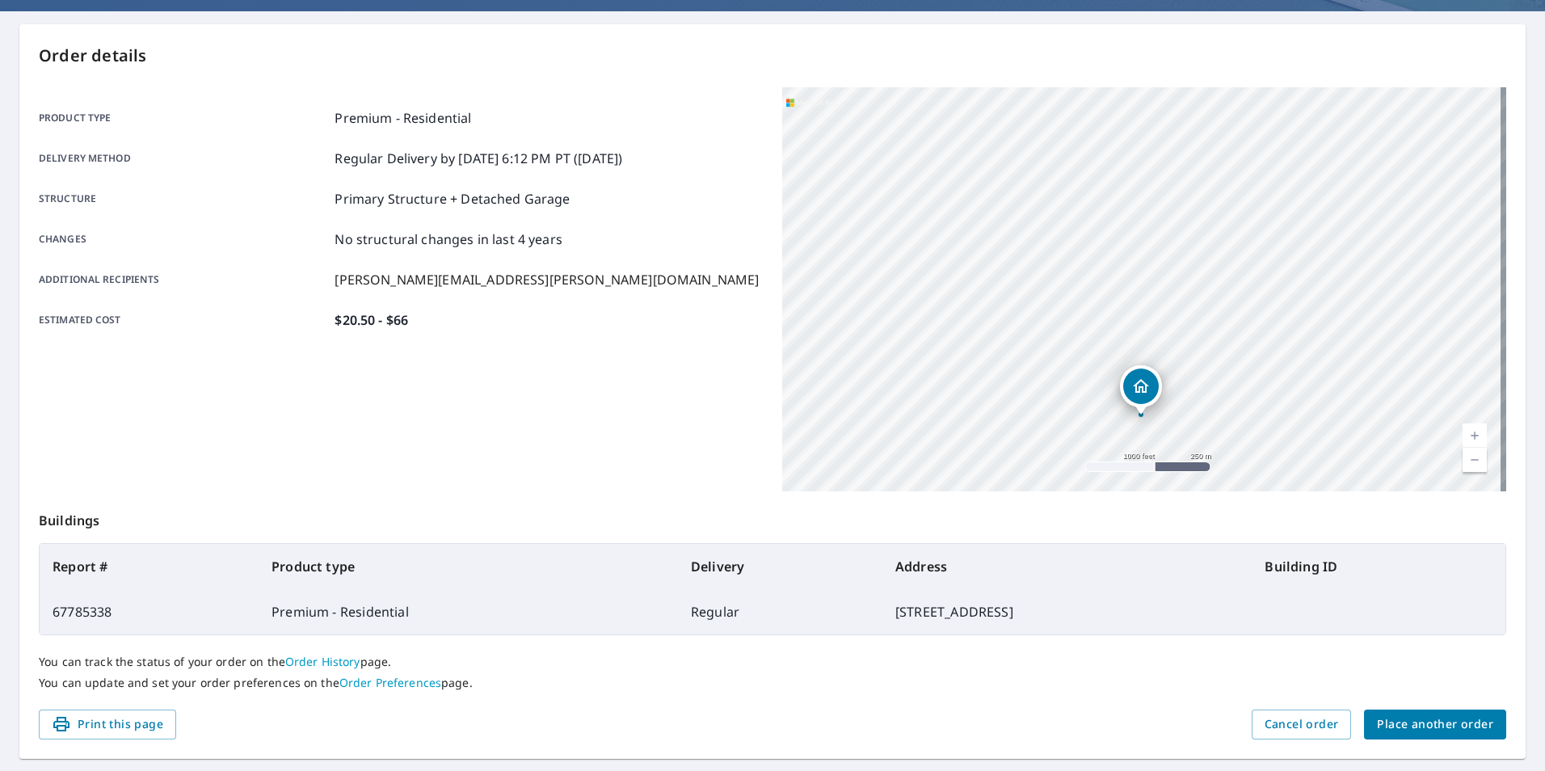
click at [1454, 726] on span "Place another order" at bounding box center [1434, 724] width 116 height 20
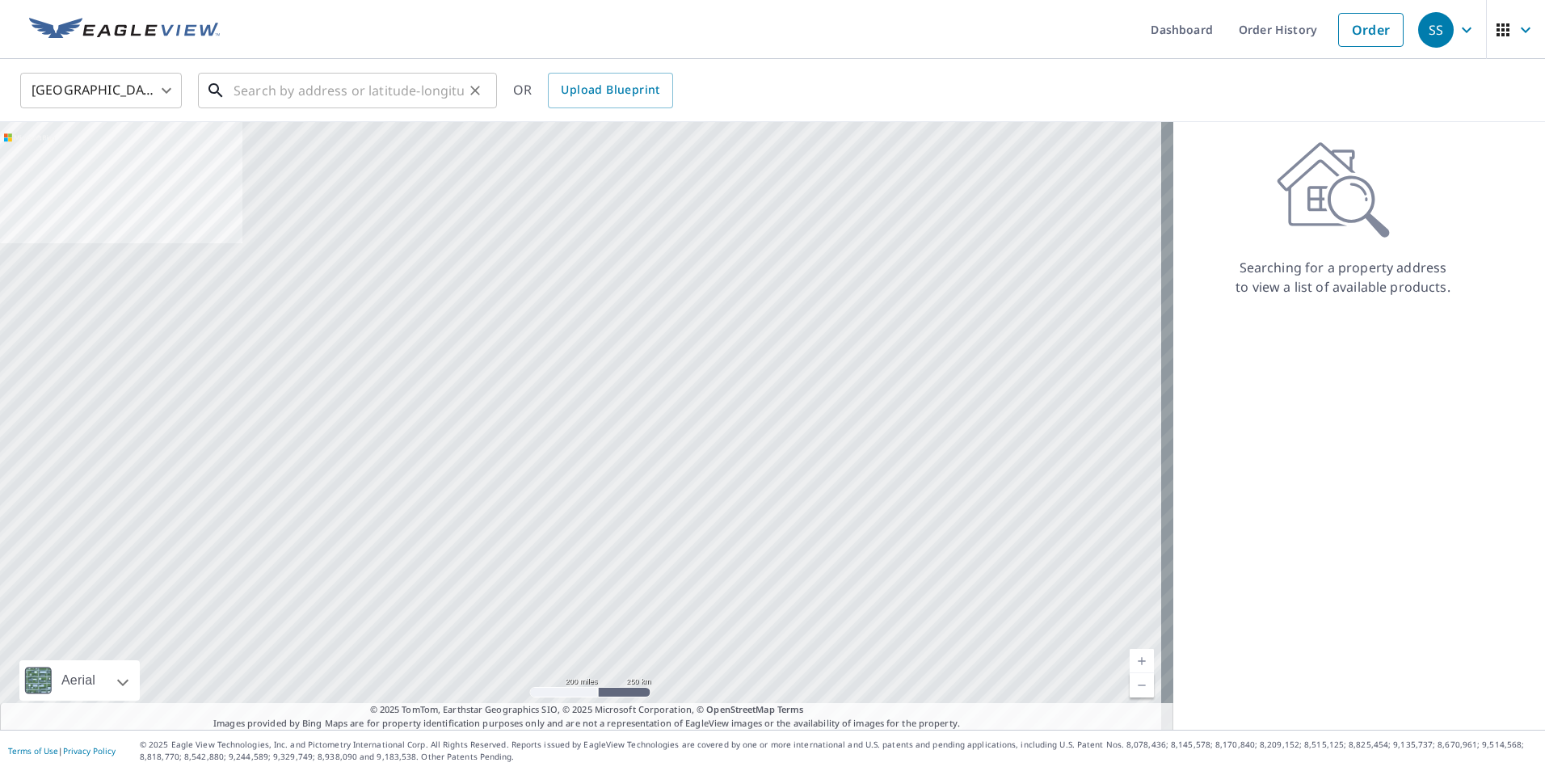
click at [420, 90] on input "text" at bounding box center [348, 90] width 230 height 45
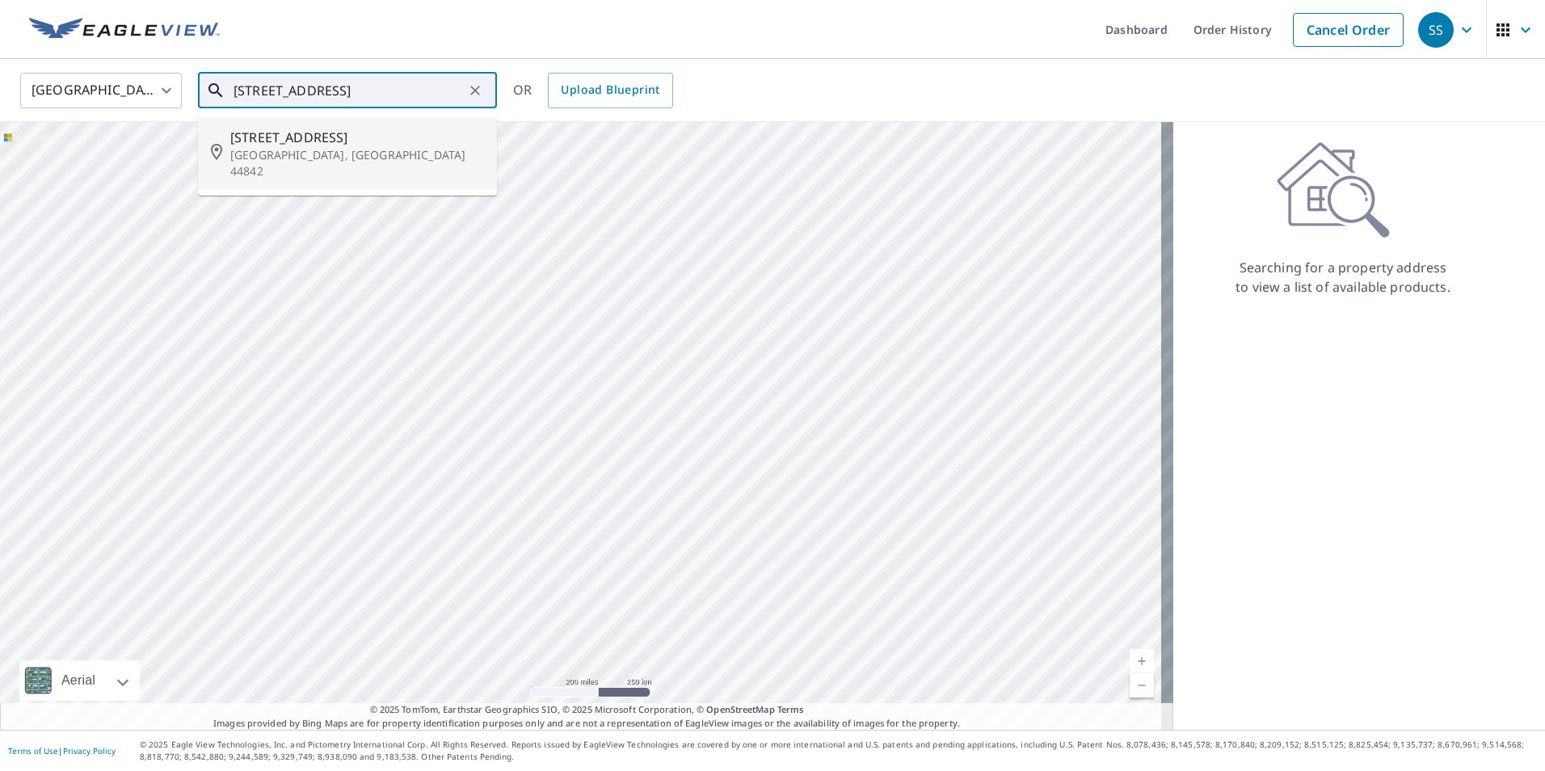
click at [307, 150] on p "Loudonville, OH 44842" at bounding box center [357, 163] width 254 height 32
type input "323 S Water St Loudonville, OH 44842"
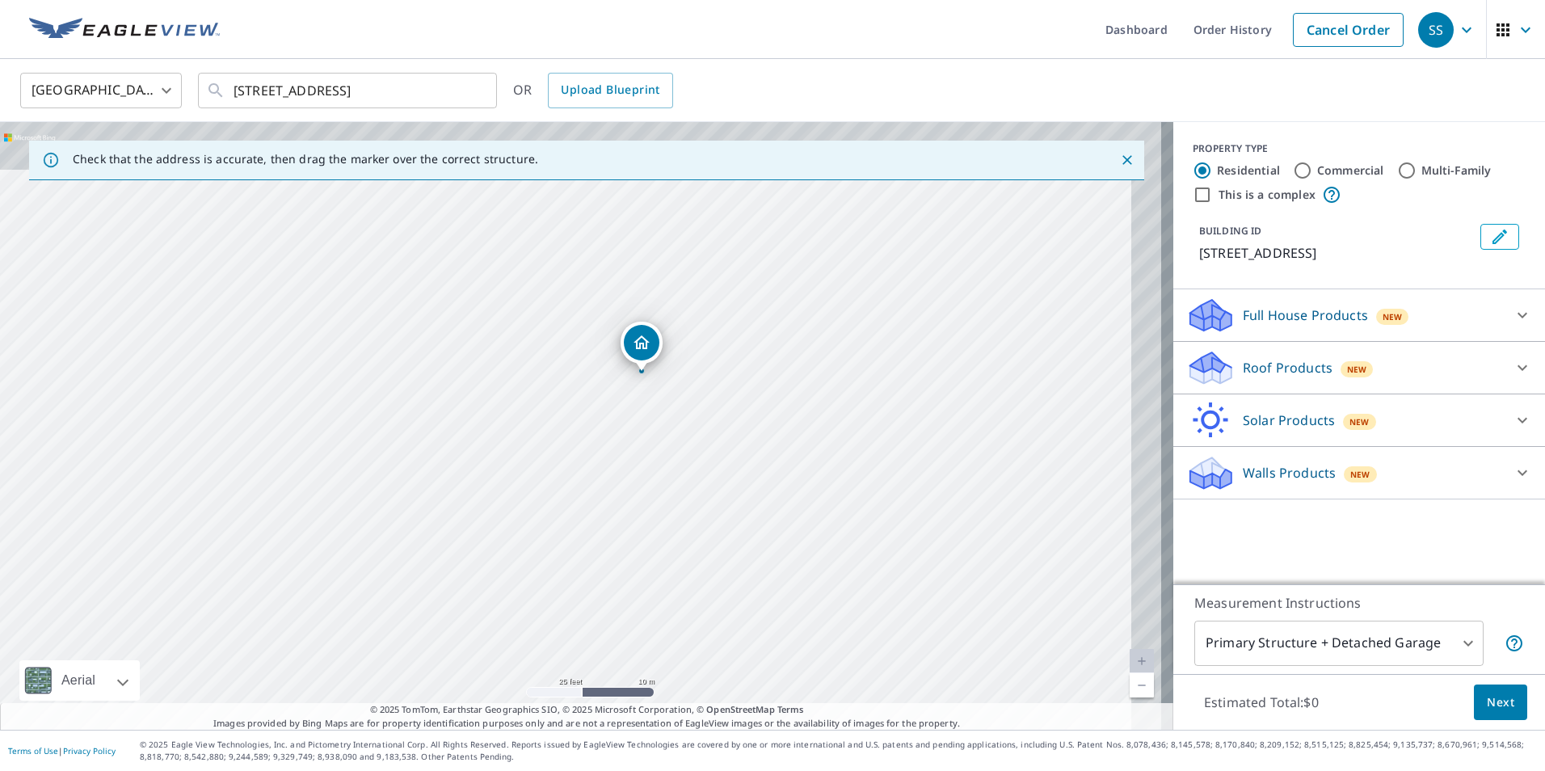
drag, startPoint x: 686, startPoint y: 416, endPoint x: 641, endPoint y: 487, distance: 84.3
click at [641, 487] on div "323 S Water St Loudonville, OH 44842" at bounding box center [586, 425] width 1173 height 607
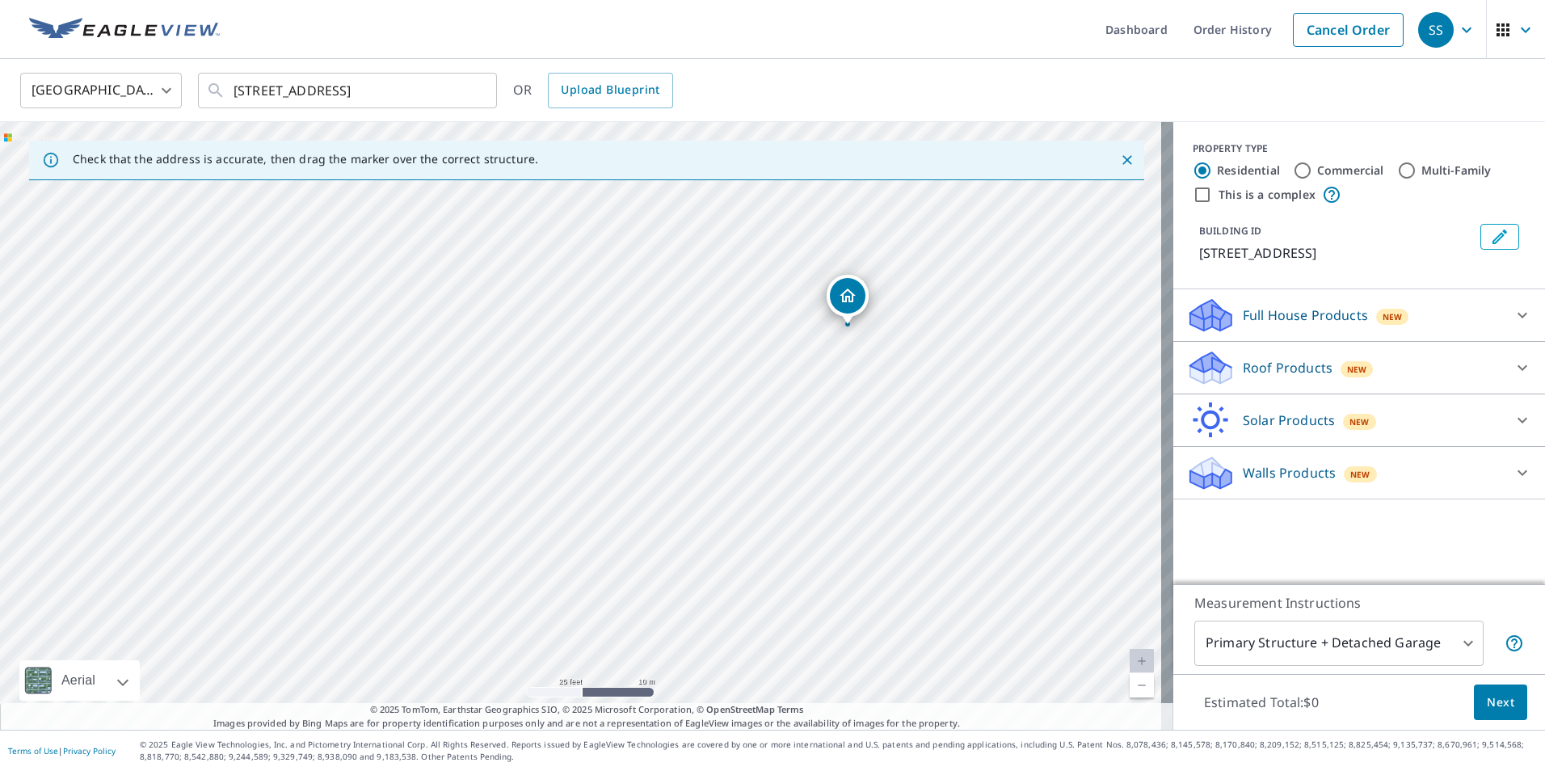
drag, startPoint x: 442, startPoint y: 512, endPoint x: 612, endPoint y: 477, distance: 173.9
click at [612, 477] on div "323 S Water St Loudonville, OH 44842" at bounding box center [586, 425] width 1173 height 607
click at [448, 511] on div "323 S Water St Loudonville, OH 44842" at bounding box center [586, 425] width 1173 height 607
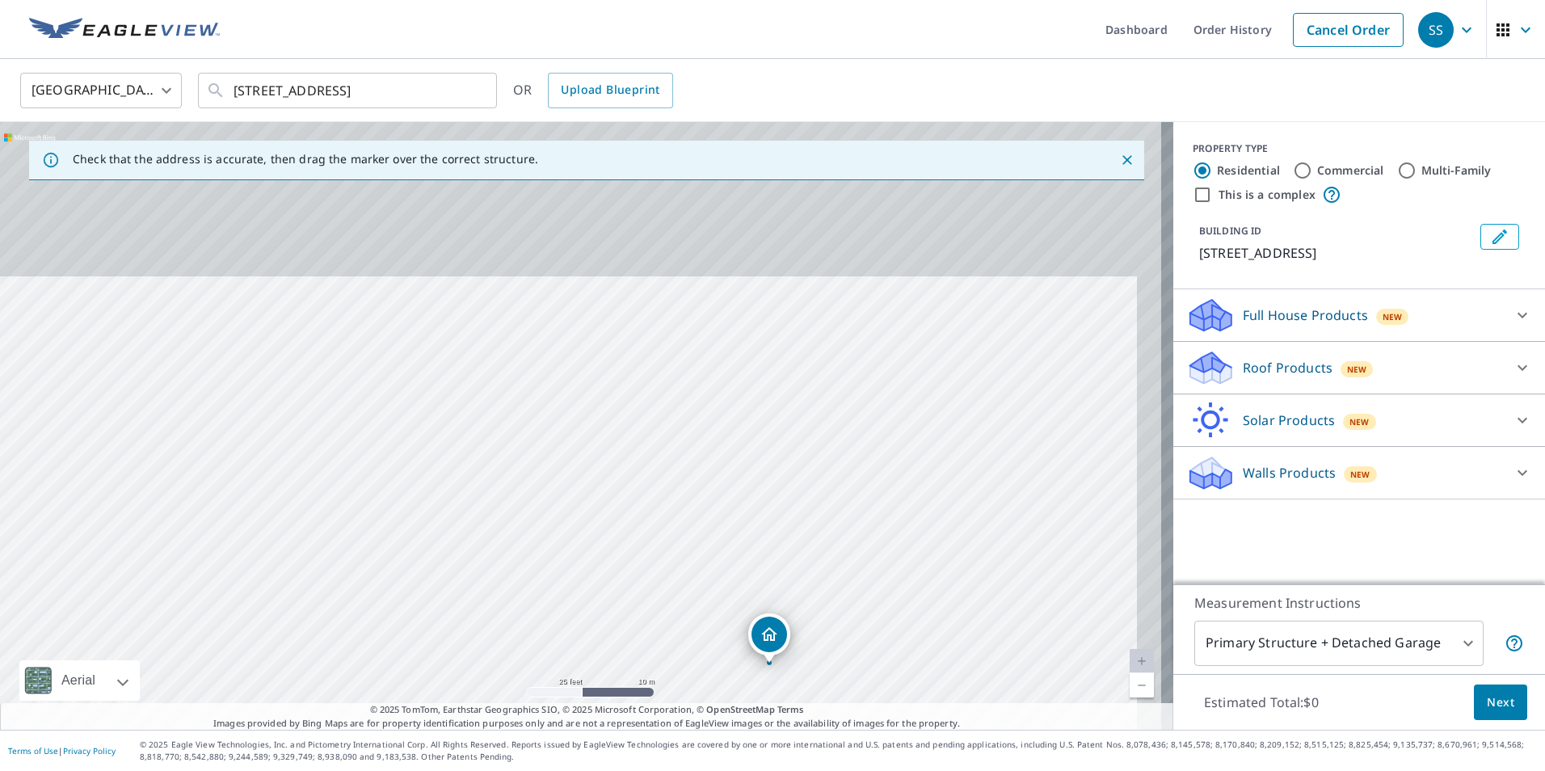
drag, startPoint x: 526, startPoint y: 314, endPoint x: 443, endPoint y: 686, distance: 380.6
click at [443, 686] on div "323 S Water St Loudonville, OH 44842" at bounding box center [586, 425] width 1173 height 607
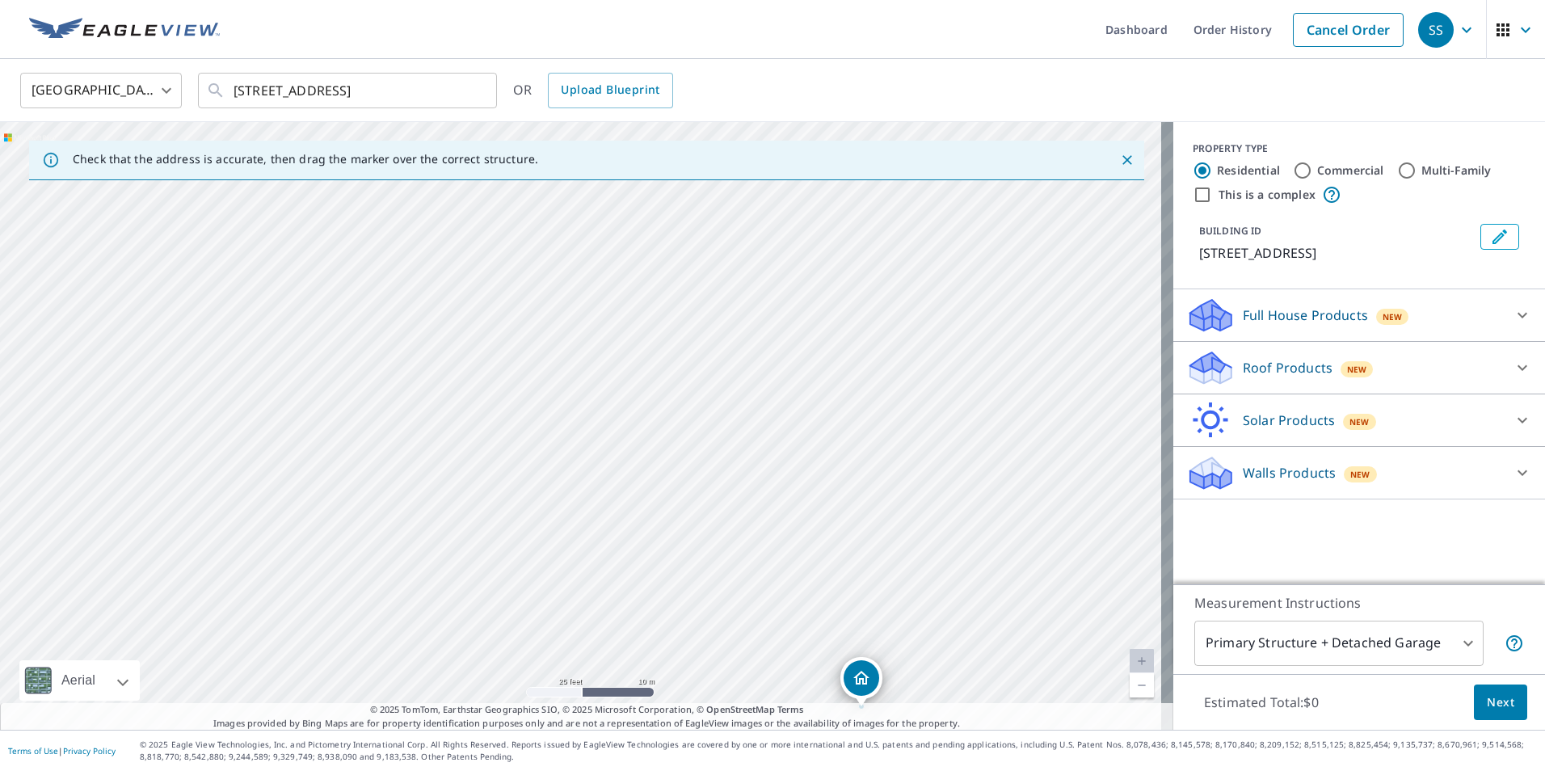
drag, startPoint x: 410, startPoint y: 533, endPoint x: 508, endPoint y: 544, distance: 98.3
click at [508, 544] on div "323 S Water St Loudonville, OH 44842" at bounding box center [586, 425] width 1173 height 607
drag, startPoint x: 700, startPoint y: 583, endPoint x: 463, endPoint y: 351, distance: 331.9
click at [463, 351] on div "323 S Water St Loudonville, OH 44842" at bounding box center [586, 425] width 1173 height 607
drag, startPoint x: 544, startPoint y: 479, endPoint x: 423, endPoint y: 486, distance: 120.6
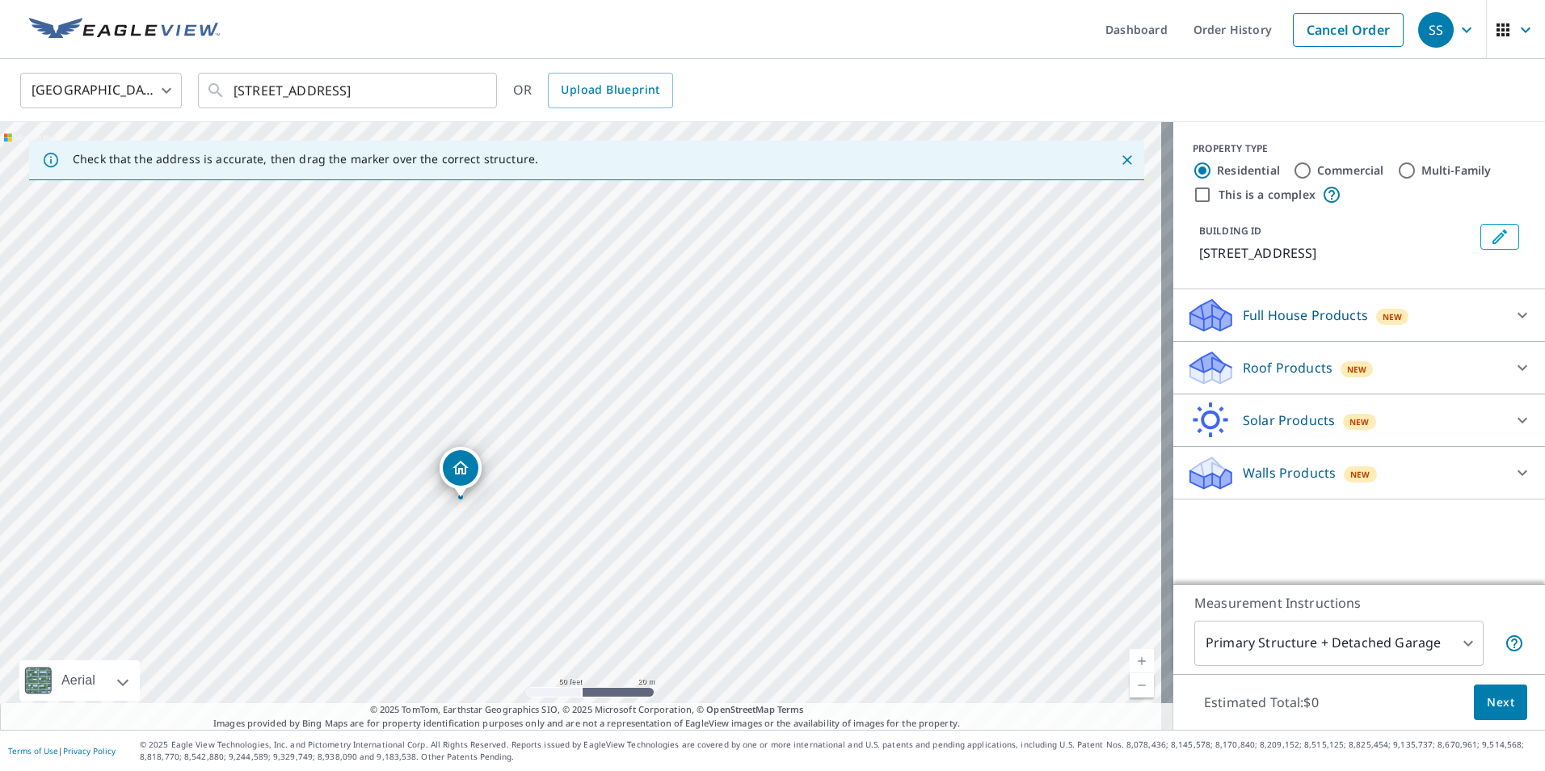
drag, startPoint x: 532, startPoint y: 511, endPoint x: 576, endPoint y: 595, distance: 95.0
click at [576, 595] on div "323 S Water St Loudonville, OH 44842" at bounding box center [586, 425] width 1173 height 607
drag, startPoint x: 1060, startPoint y: 505, endPoint x: 970, endPoint y: 505, distance: 89.7
click at [970, 505] on div "323 S Water St Loudonville, OH 44842" at bounding box center [586, 425] width 1173 height 607
drag, startPoint x: 481, startPoint y: 493, endPoint x: 613, endPoint y: 590, distance: 164.2
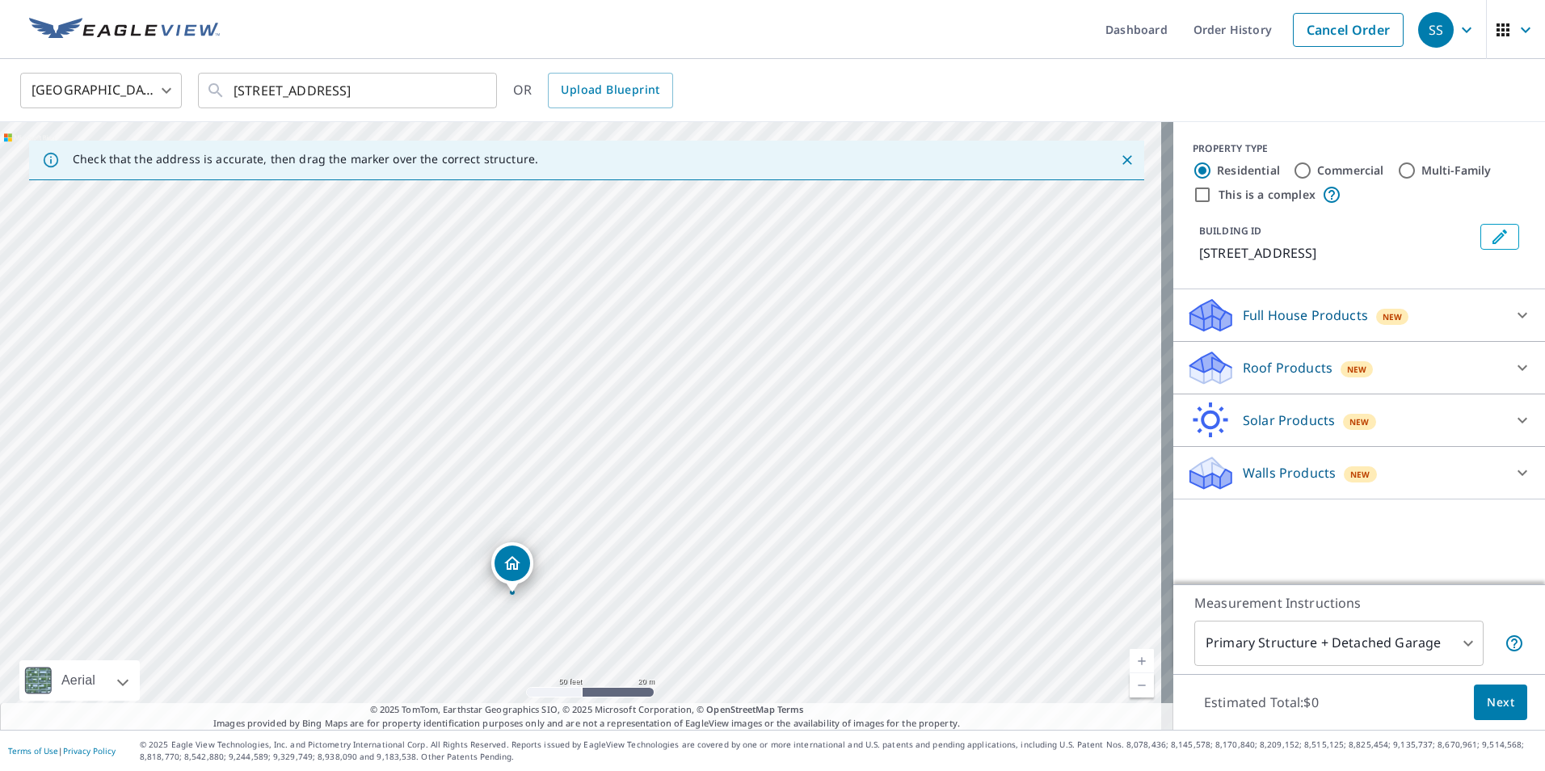
click at [613, 590] on div "323 S Water St Loudonville, OH 44842" at bounding box center [586, 425] width 1173 height 607
drag, startPoint x: 627, startPoint y: 594, endPoint x: 600, endPoint y: 486, distance: 110.7
click at [600, 486] on div "323 S Water St Loudonville, OH 44842" at bounding box center [586, 425] width 1173 height 607
drag, startPoint x: 494, startPoint y: 460, endPoint x: 564, endPoint y: 466, distance: 69.7
click at [1285, 364] on p "Roof Products" at bounding box center [1287, 367] width 90 height 19
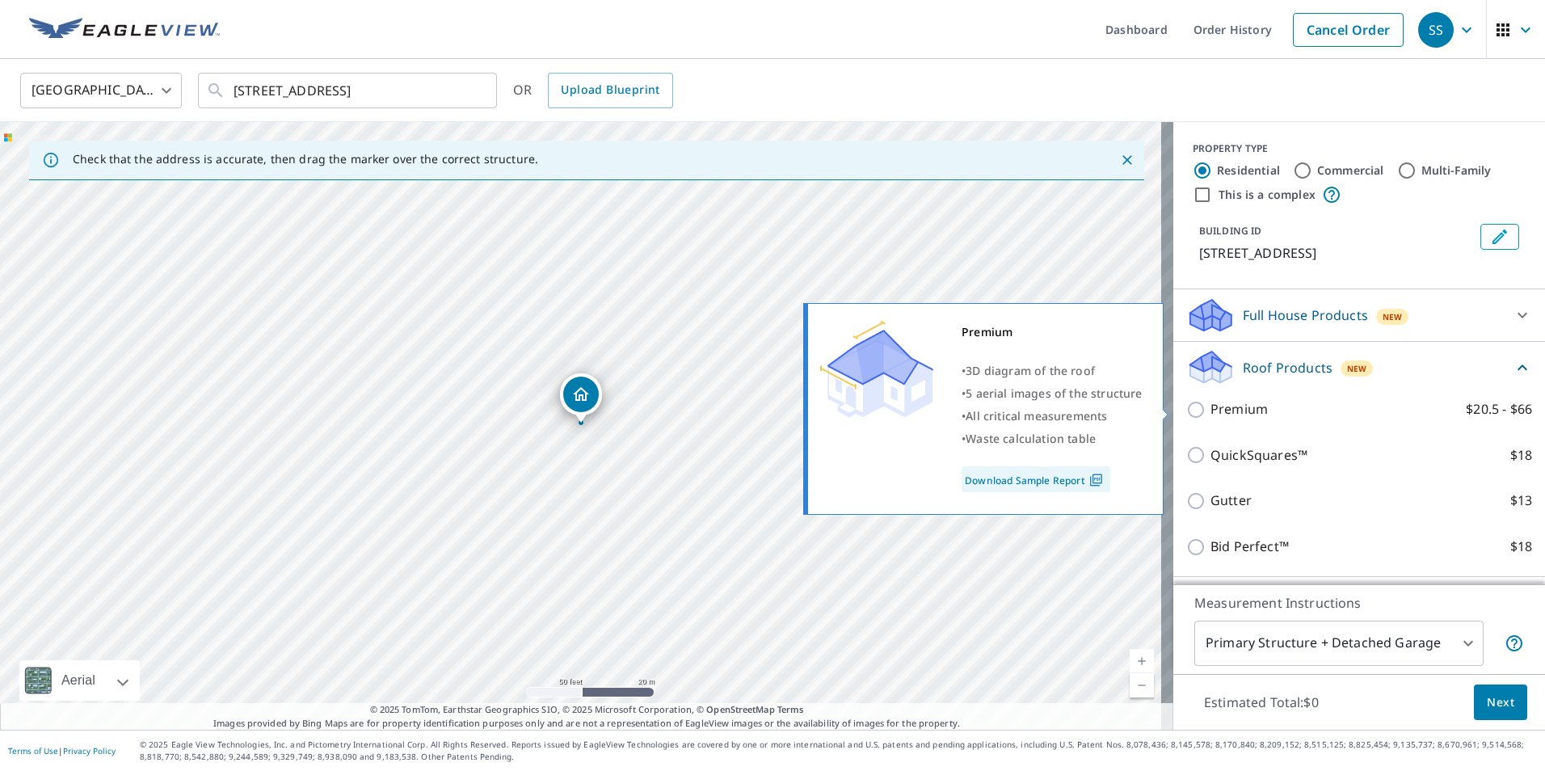
click at [1172, 407] on div "Premium • 3D diagram of the roof • 5 aerial images of the structure • All criti…" at bounding box center [990, 408] width 370 height 221
click at [1186, 407] on input "Premium $20.5 - $66" at bounding box center [1198, 409] width 24 height 19
checkbox input "true"
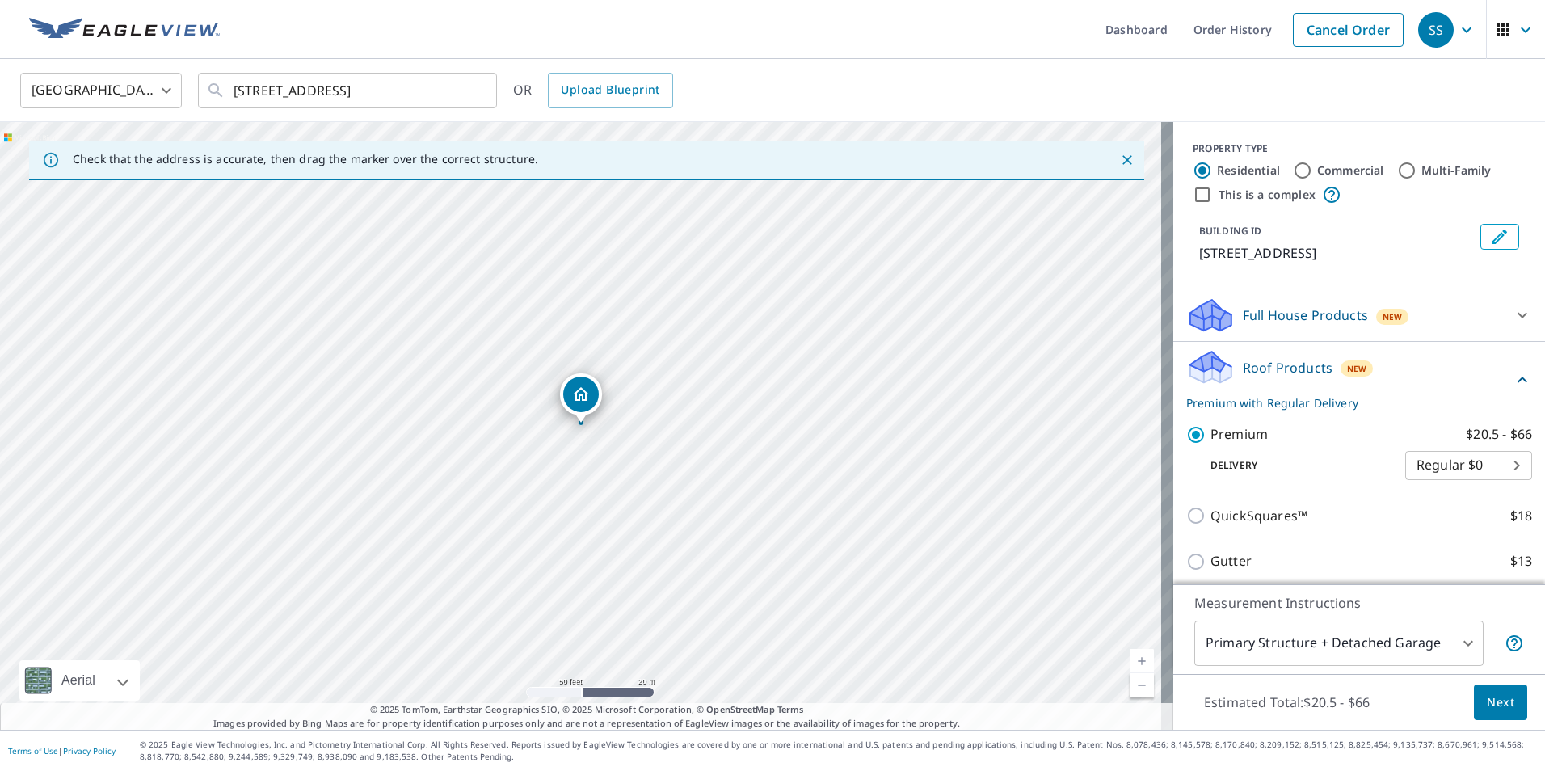
click at [1491, 701] on span "Next" at bounding box center [1499, 702] width 27 height 20
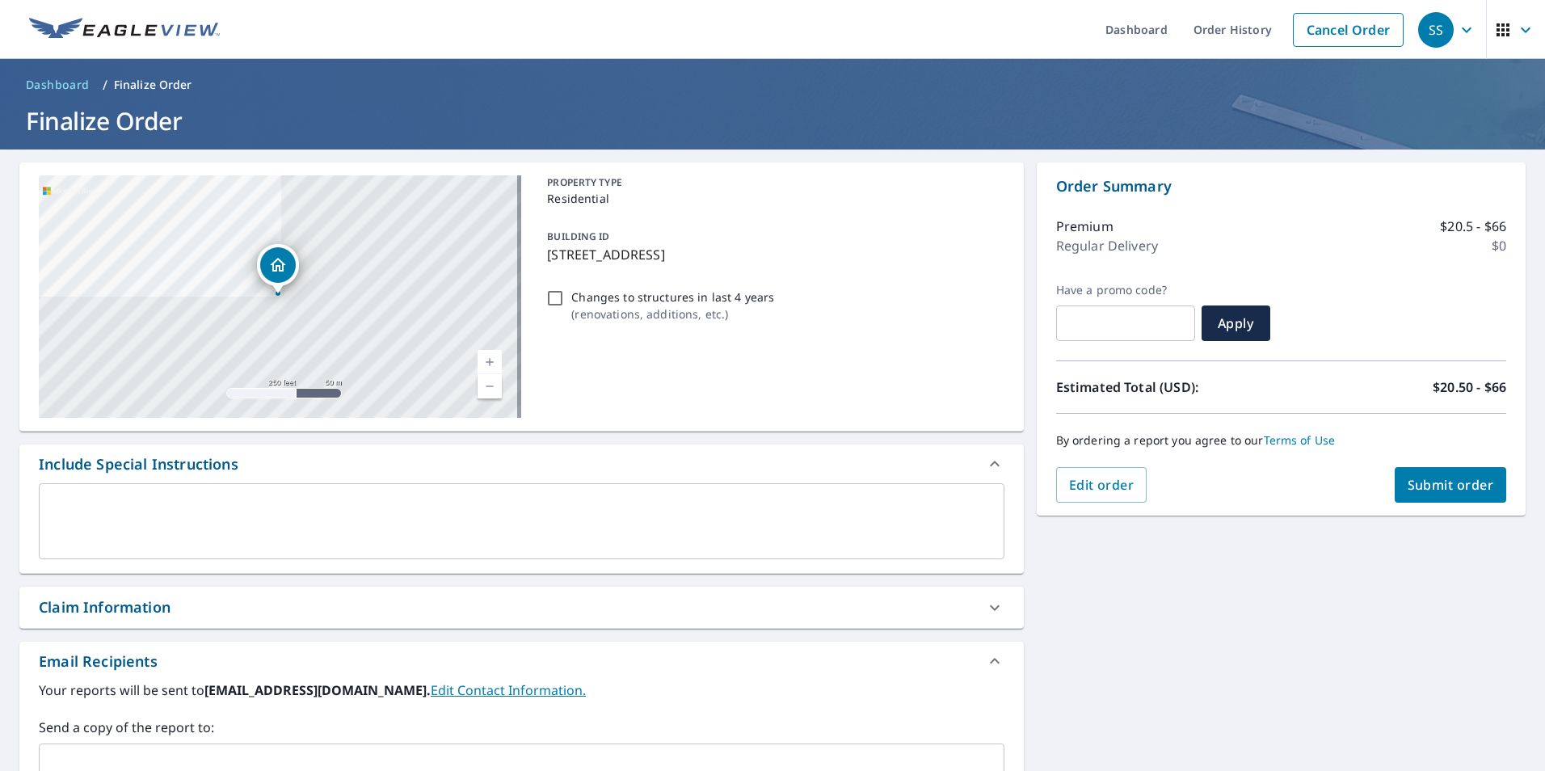
scroll to position [81, 0]
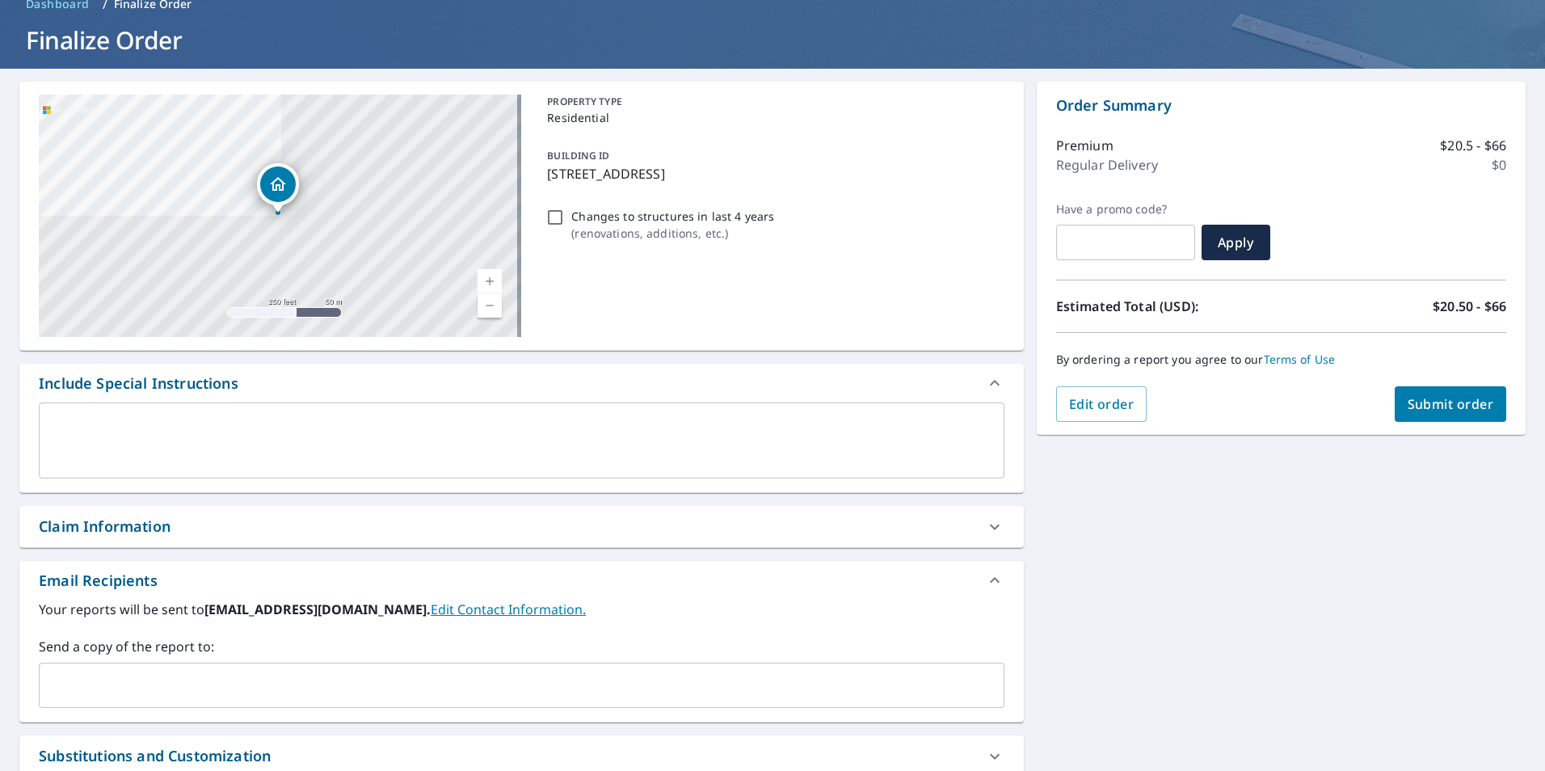
click at [326, 675] on input "text" at bounding box center [509, 685] width 927 height 31
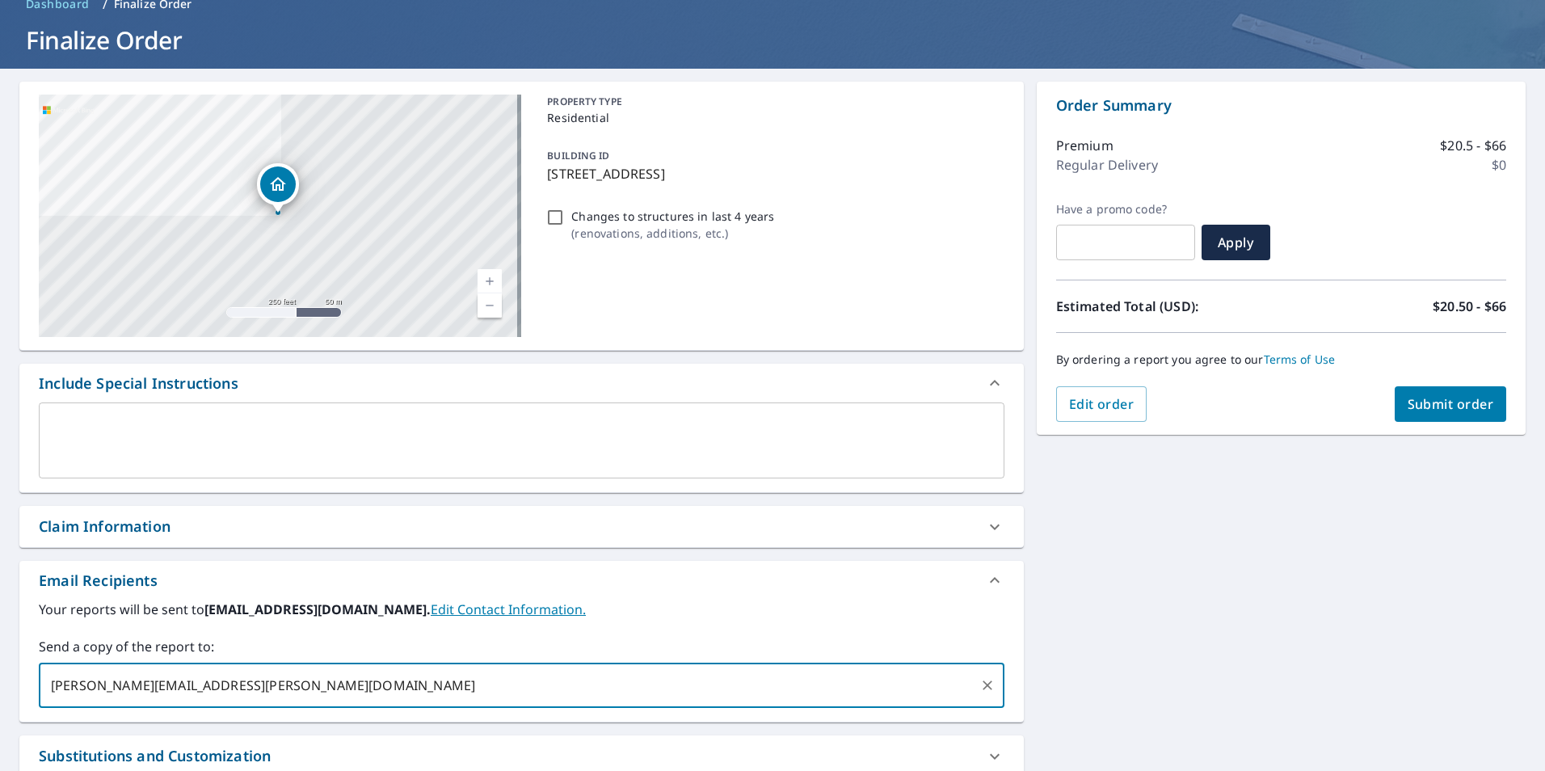
type input "jerry.adkins@abcsupply.com"
click at [1420, 404] on span "Submit order" at bounding box center [1450, 404] width 86 height 18
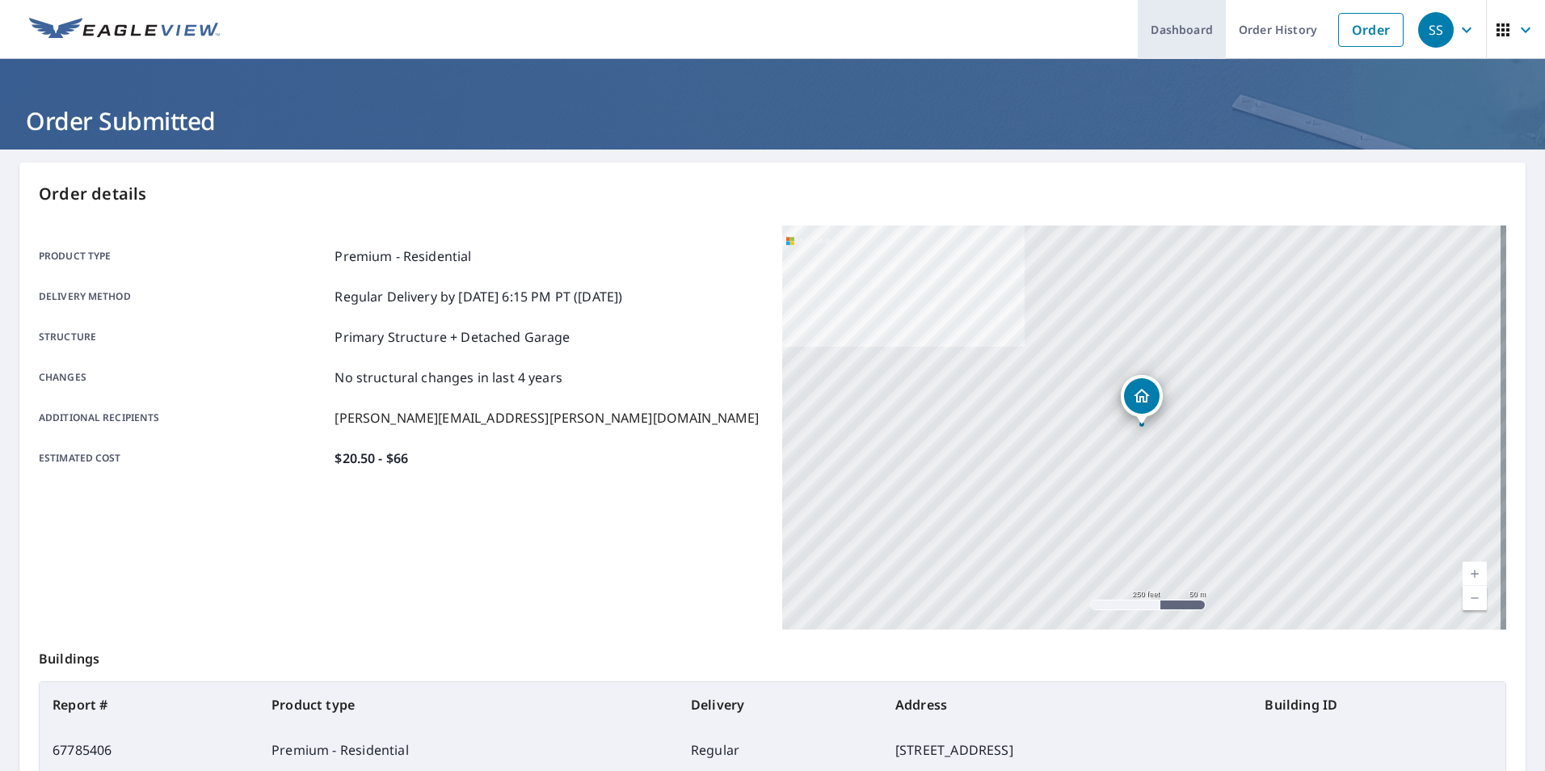
click at [1192, 27] on link "Dashboard" at bounding box center [1181, 29] width 88 height 59
